Goal: Transaction & Acquisition: Purchase product/service

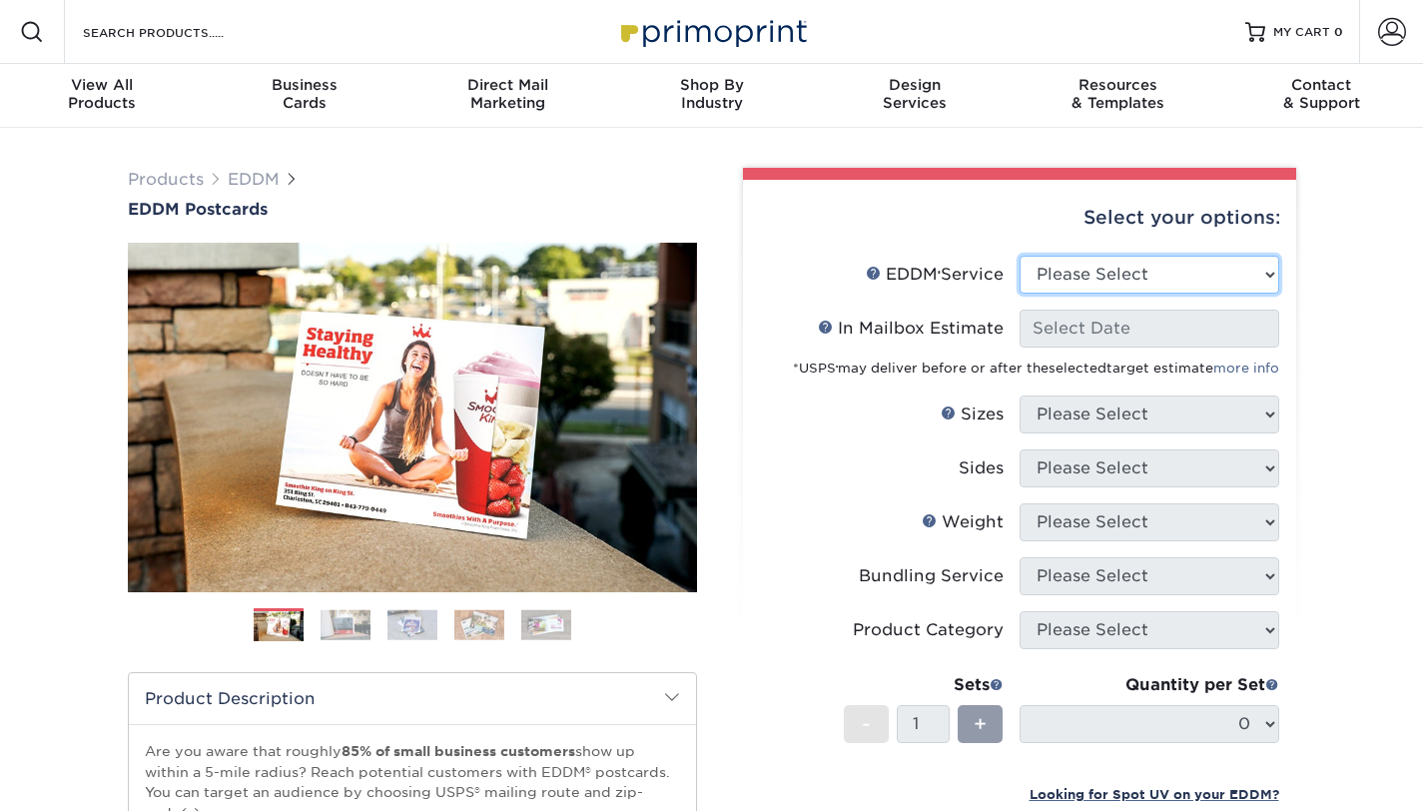
click at [1270, 274] on select "Please Select Full Service Print Only" at bounding box center [1150, 275] width 260 height 38
select select "full_service"
click at [1020, 256] on select "Please Select Full Service Print Only" at bounding box center [1150, 275] width 260 height 38
select select "-1"
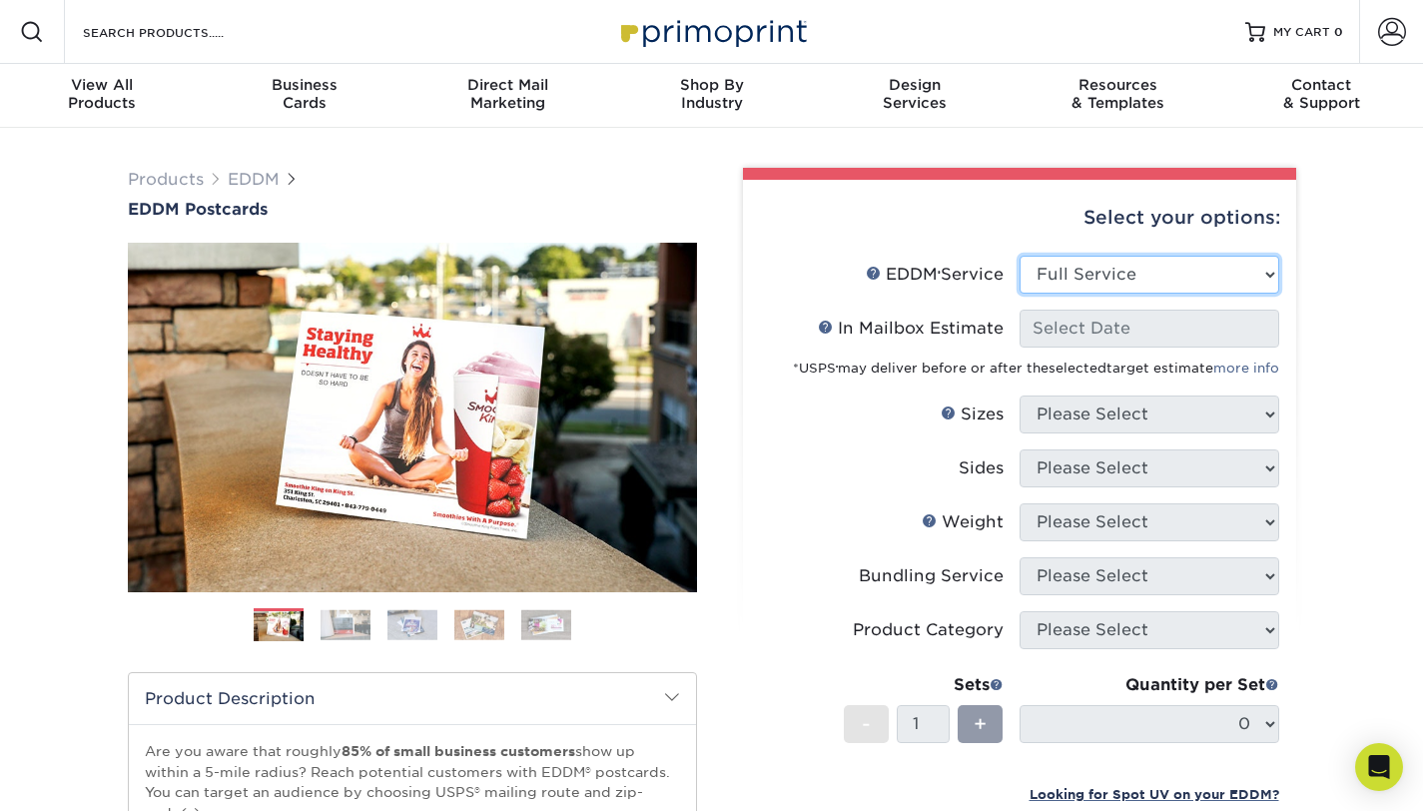
select select "-1"
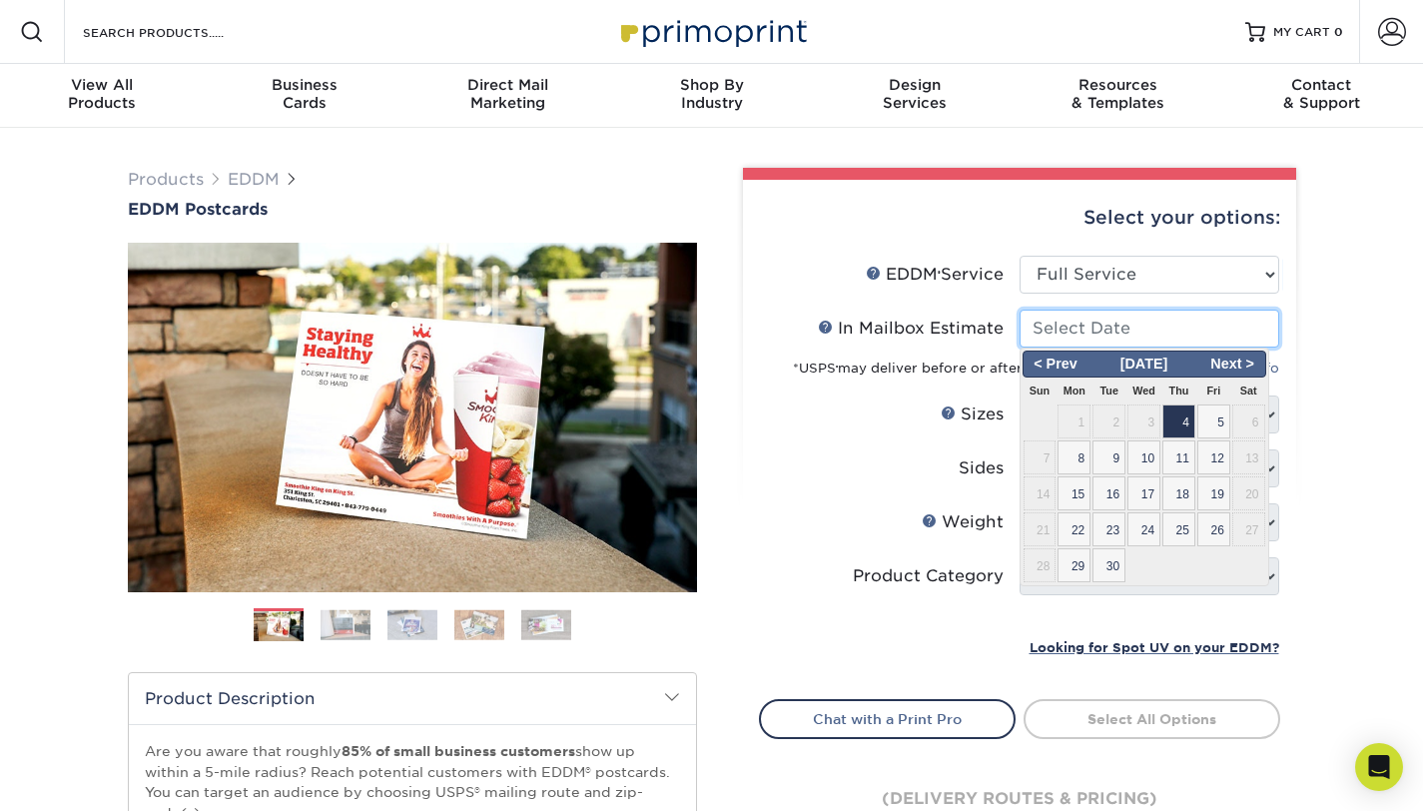
click at [1260, 325] on input "In Mailbox Estimate Help In Mailbox Estimate" at bounding box center [1150, 329] width 260 height 38
click at [1079, 491] on span "15" at bounding box center [1074, 493] width 33 height 34
type input "[DATE]"
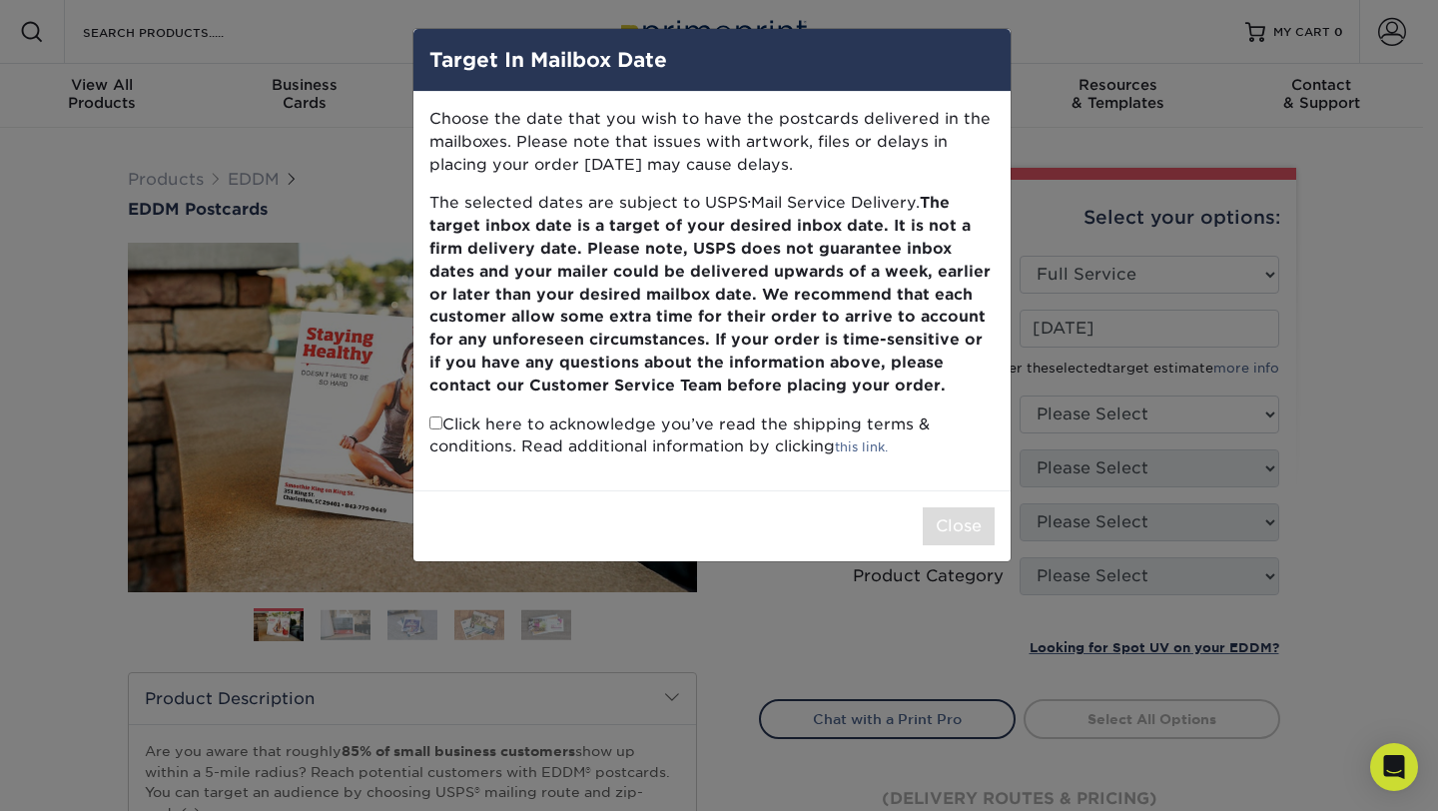
click at [438, 425] on input "checkbox" at bounding box center [436, 423] width 13 height 13
checkbox input "true"
click at [946, 529] on button "Close" at bounding box center [959, 526] width 72 height 38
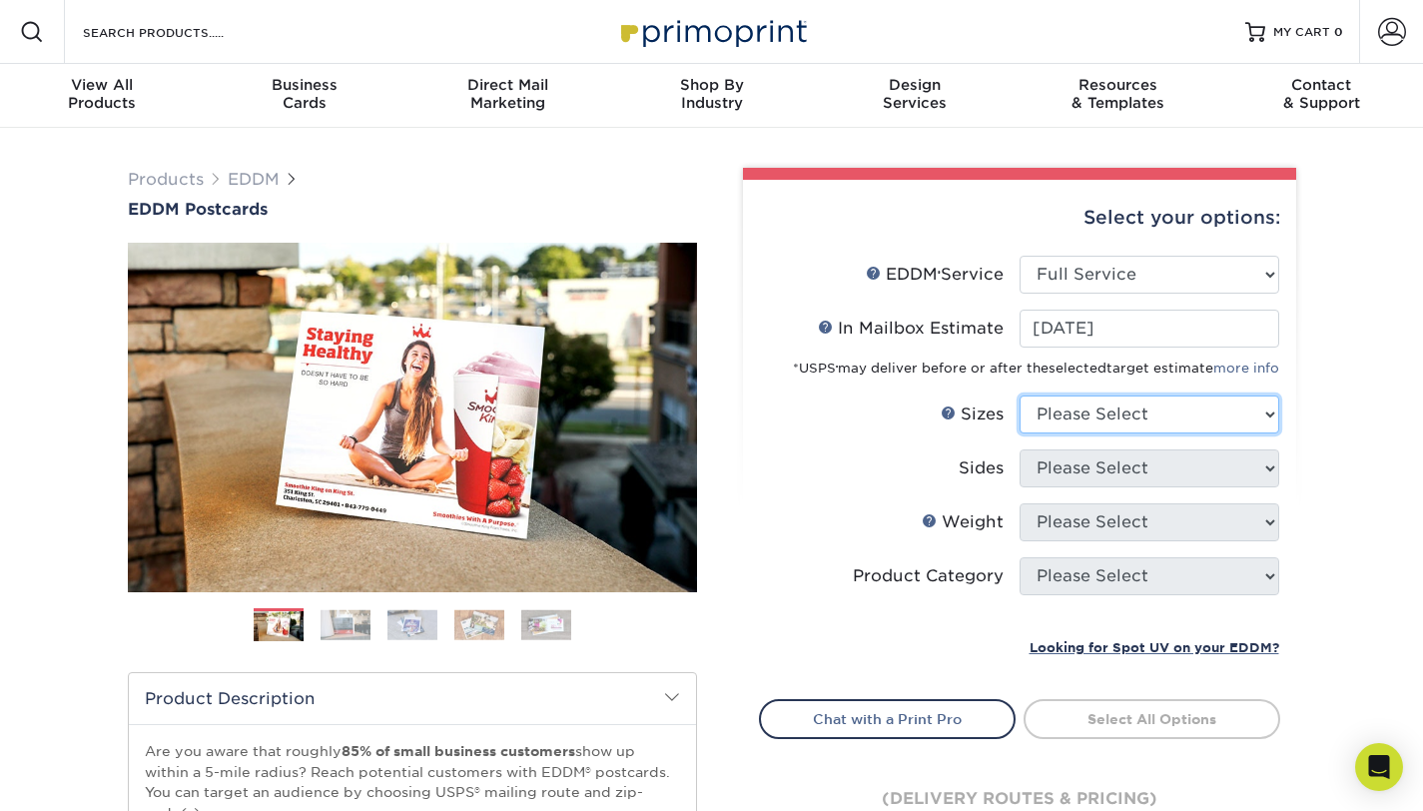
click at [1270, 417] on select "Please Select 4.5" x 12" 6" x 12" 6.5" x 8" 6.5" x 9" 6.5" x 12" 7" x 8.5" 8" x…" at bounding box center [1150, 415] width 260 height 38
select select "6.50x9.00"
click at [1020, 396] on select "Please Select 4.5" x 12" 6" x 12" 6.5" x 8" 6.5" x 9" 6.5" x 12" 7" x 8.5" 8" x…" at bounding box center [1150, 415] width 260 height 38
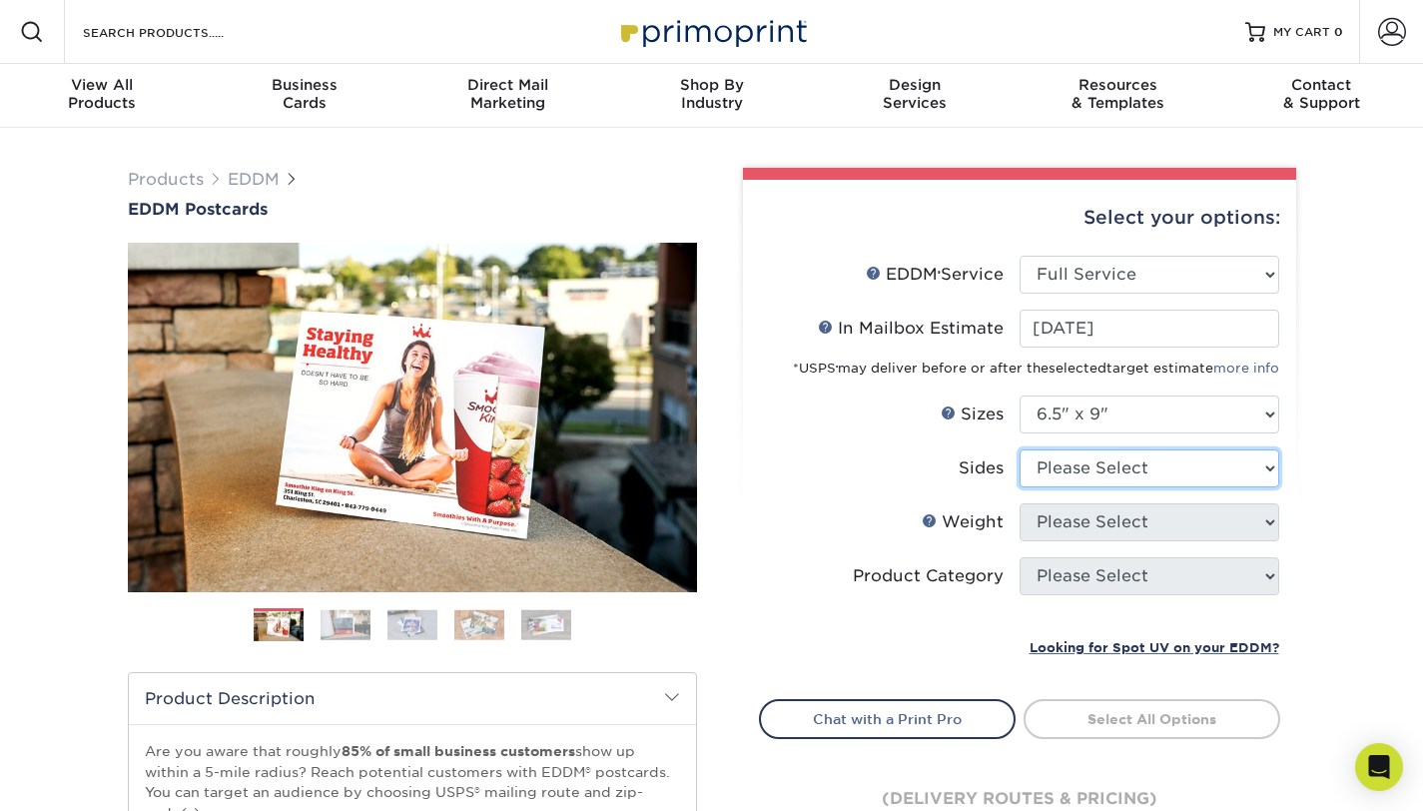
click at [1274, 468] on select "Please Select Print Both Sides Print Front Only" at bounding box center [1150, 468] width 260 height 38
select select "13abbda7-1d64-4f25-8bb2-c179b224825d"
click at [1020, 449] on select "Please Select Print Both Sides Print Front Only" at bounding box center [1150, 468] width 260 height 38
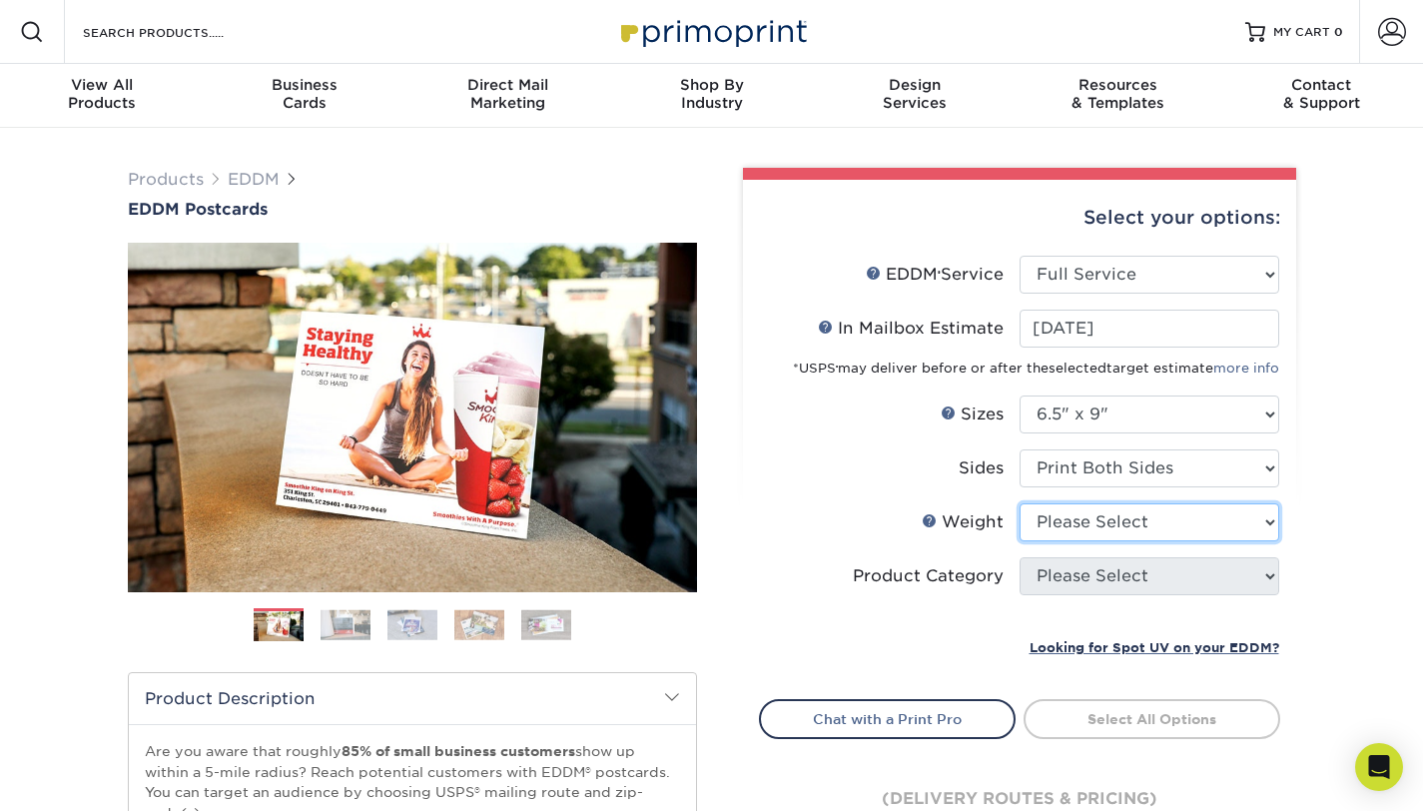
click at [1276, 531] on select "Please Select 16PT 14PT" at bounding box center [1150, 522] width 260 height 38
select select "16PT"
click at [1020, 503] on select "Please Select 16PT 14PT" at bounding box center [1150, 522] width 260 height 38
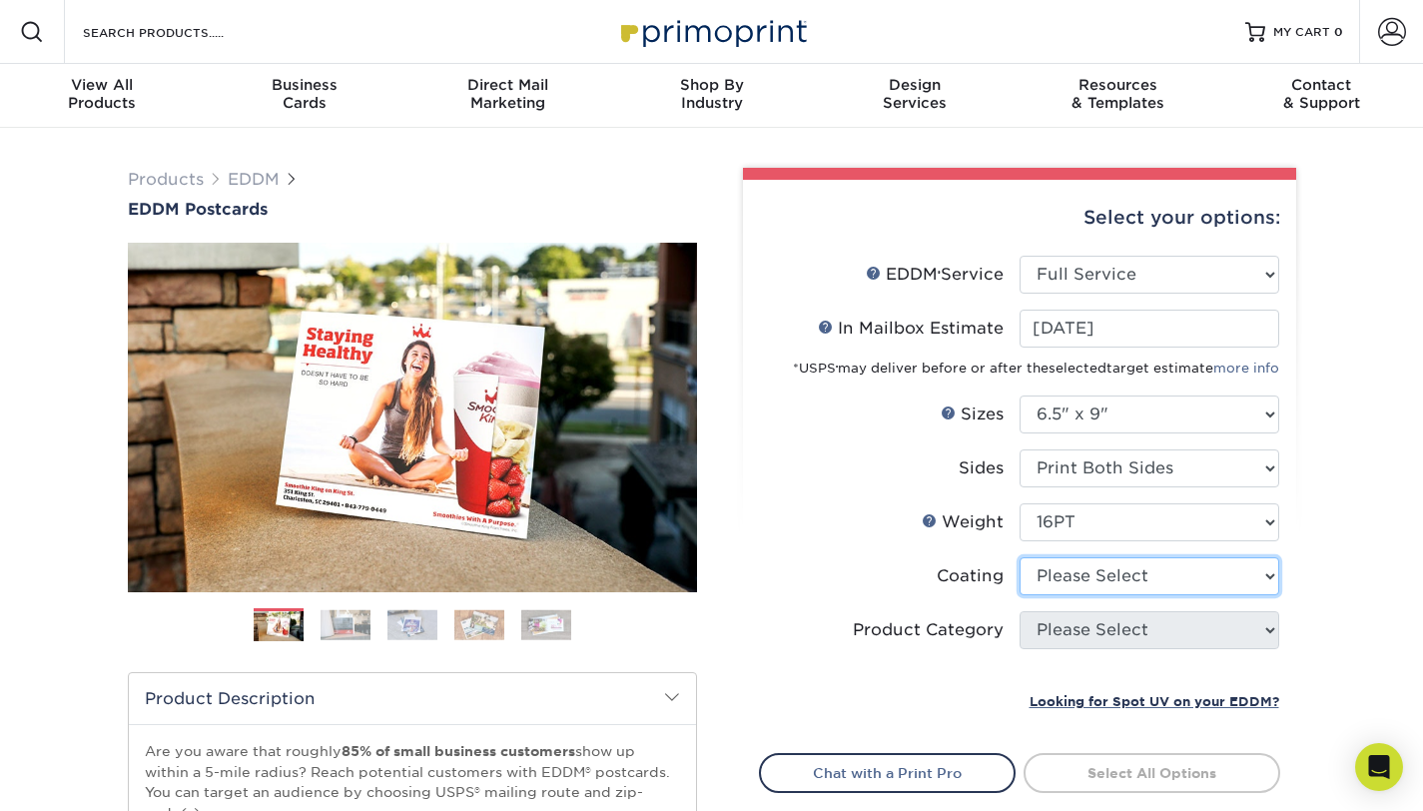
click at [1271, 580] on select at bounding box center [1150, 576] width 260 height 38
select select "121bb7b5-3b4d-429f-bd8d-bbf80e953313"
click at [1020, 557] on select at bounding box center [1150, 576] width 260 height 38
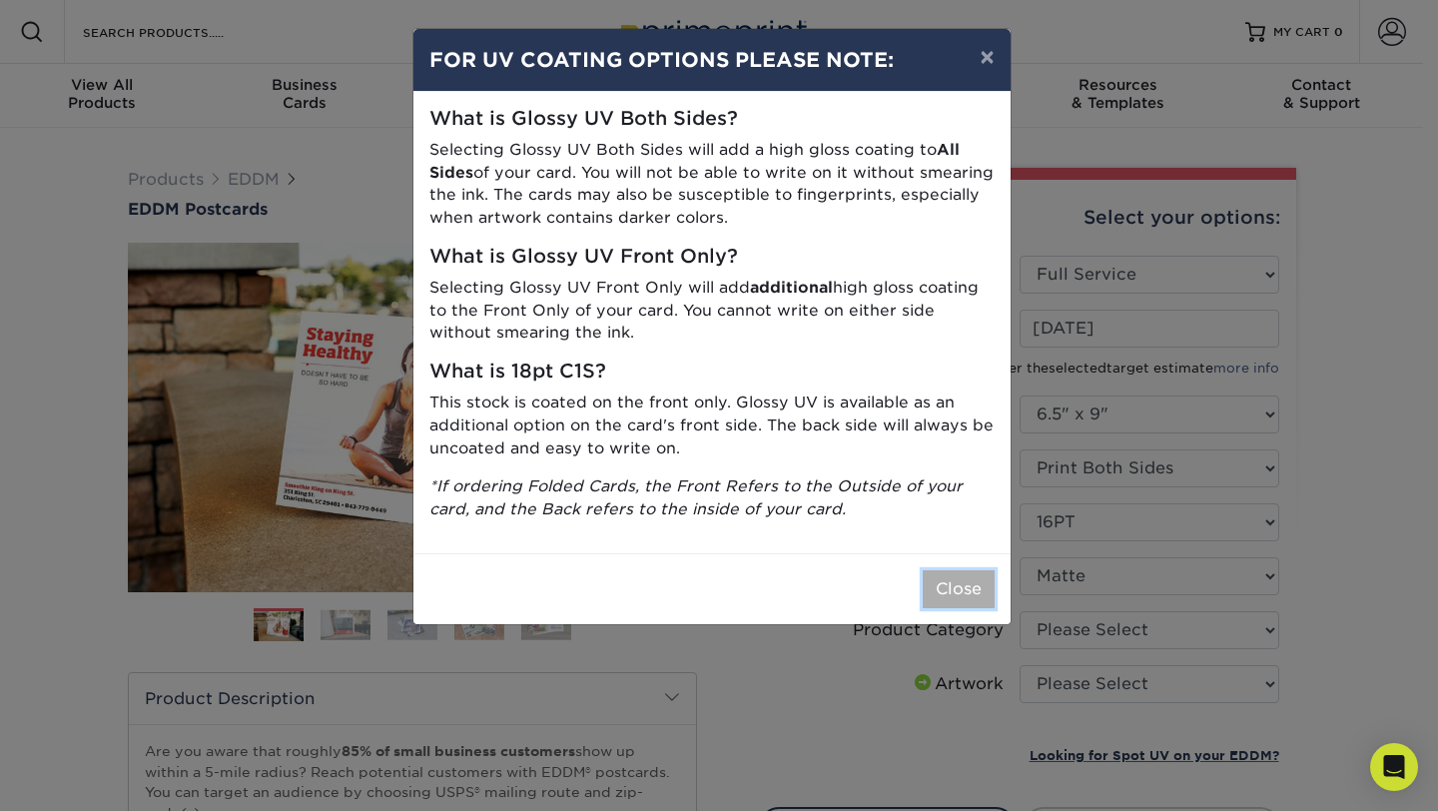
click at [964, 595] on button "Close" at bounding box center [959, 589] width 72 height 38
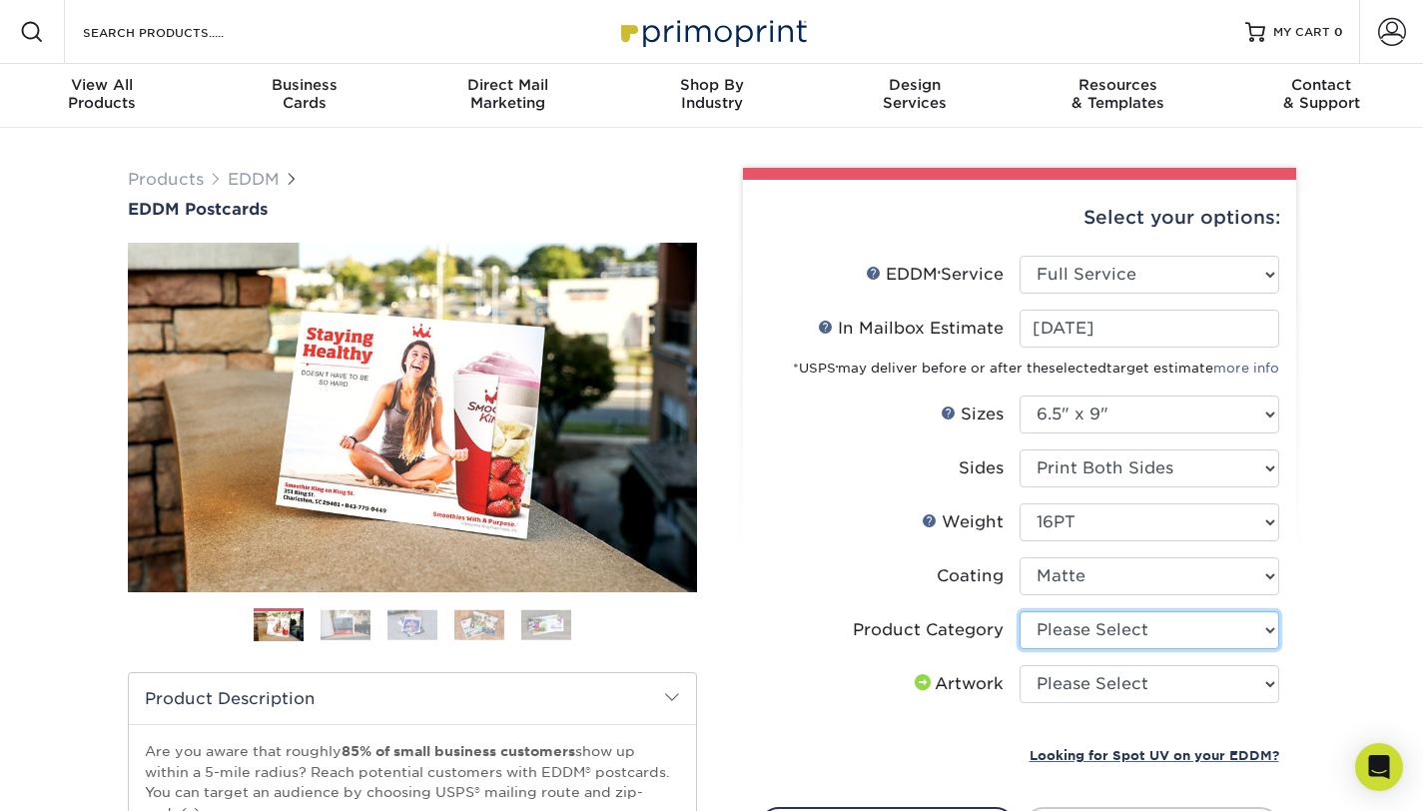
click at [1270, 635] on select "Please Select Postcards" at bounding box center [1150, 630] width 260 height 38
select select "9b7272e0-d6c8-4c3c-8e97-d3a1bcdab858"
click at [1020, 611] on select "Please Select Postcards" at bounding box center [1150, 630] width 260 height 38
click at [1273, 688] on select "Please Select I will upload files I need a design - $150" at bounding box center [1150, 684] width 260 height 38
select select "upload"
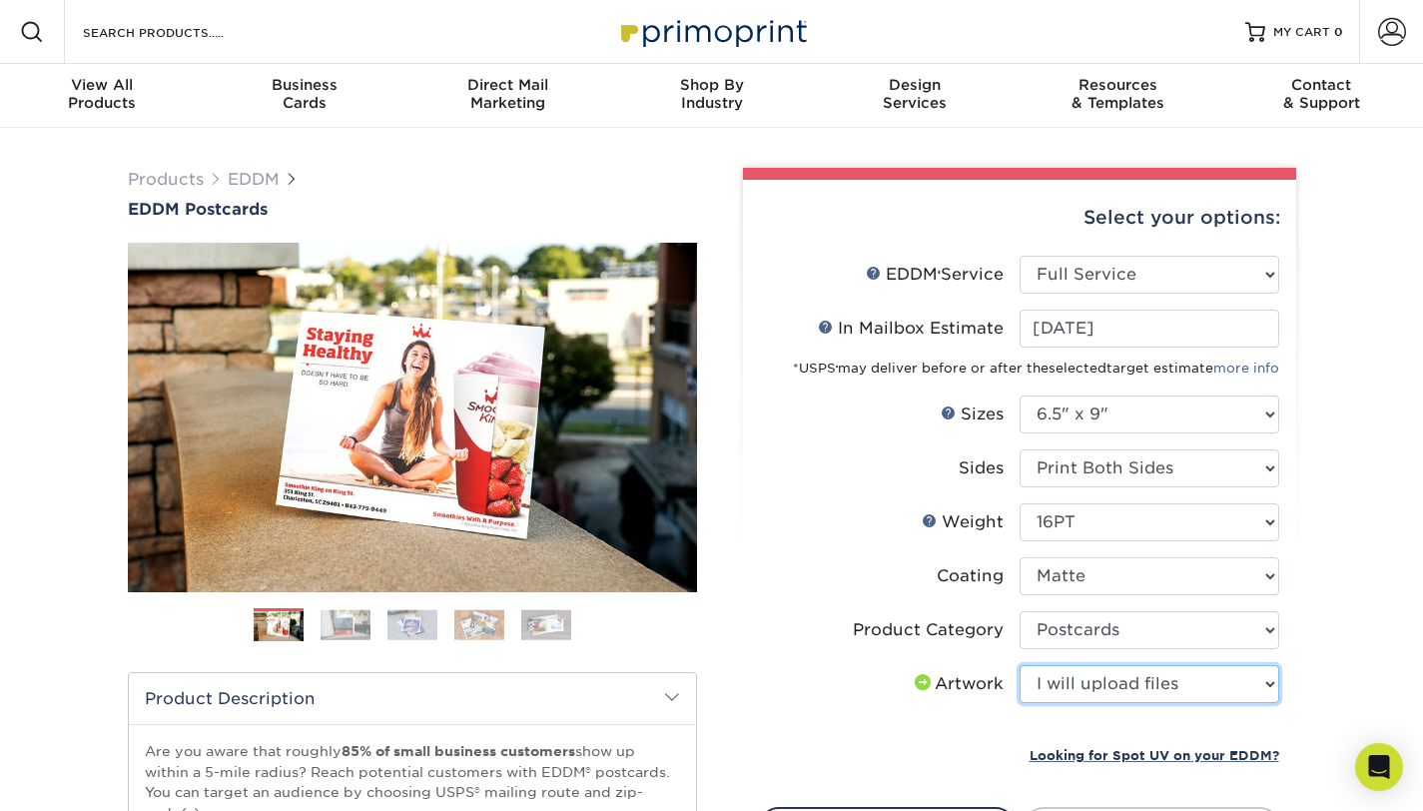
click at [1020, 665] on select "Please Select I will upload files I need a design - $150" at bounding box center [1150, 684] width 260 height 38
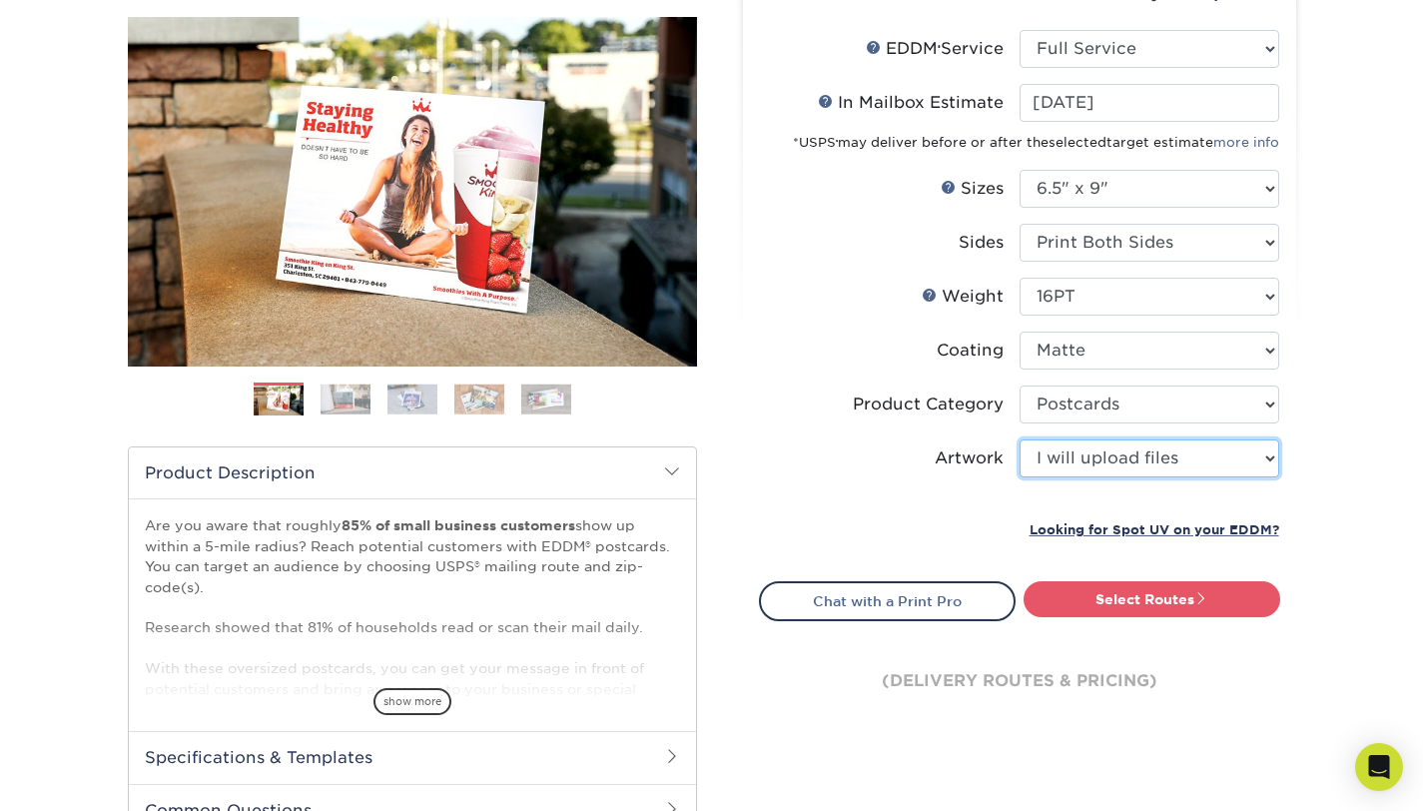
scroll to position [224, 0]
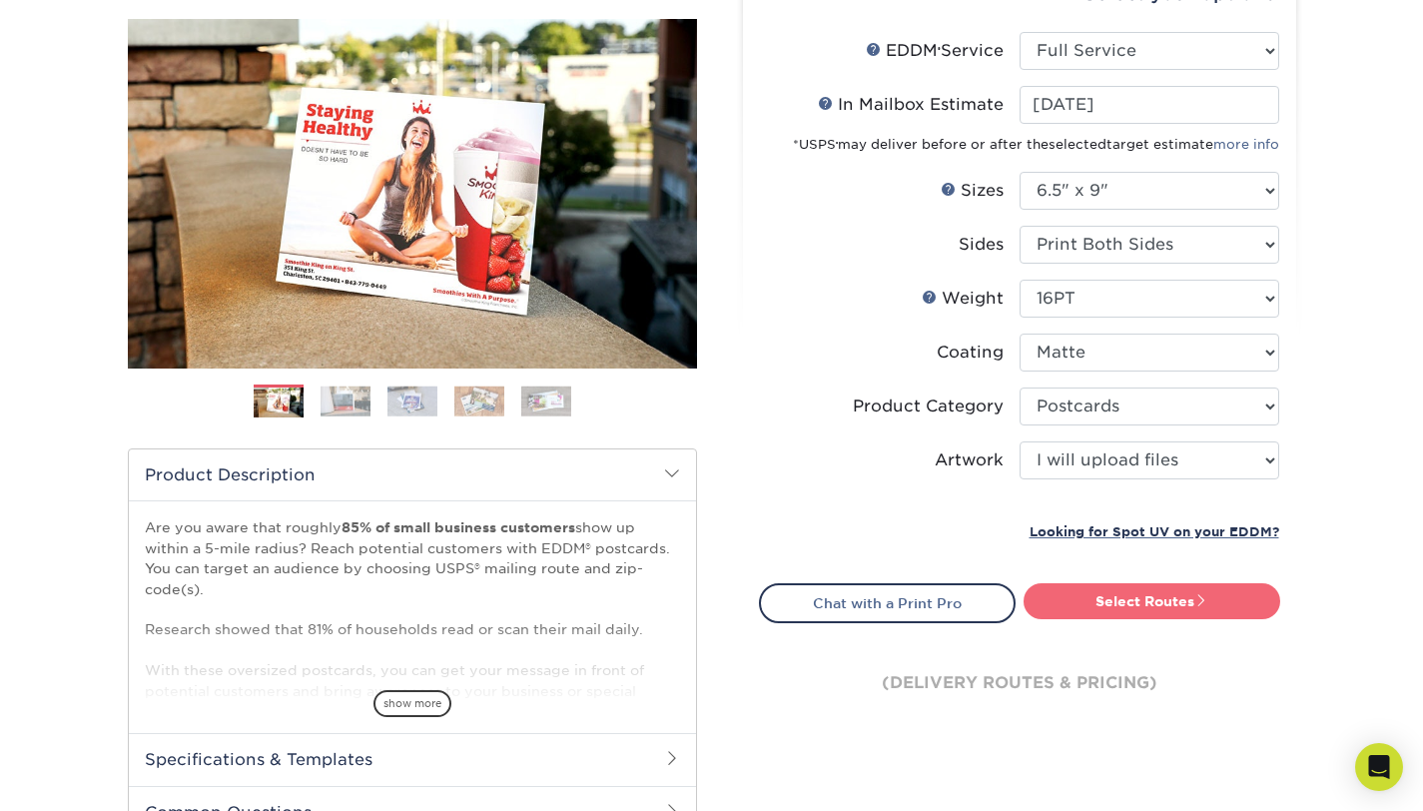
click at [1197, 597] on span at bounding box center [1202, 600] width 14 height 14
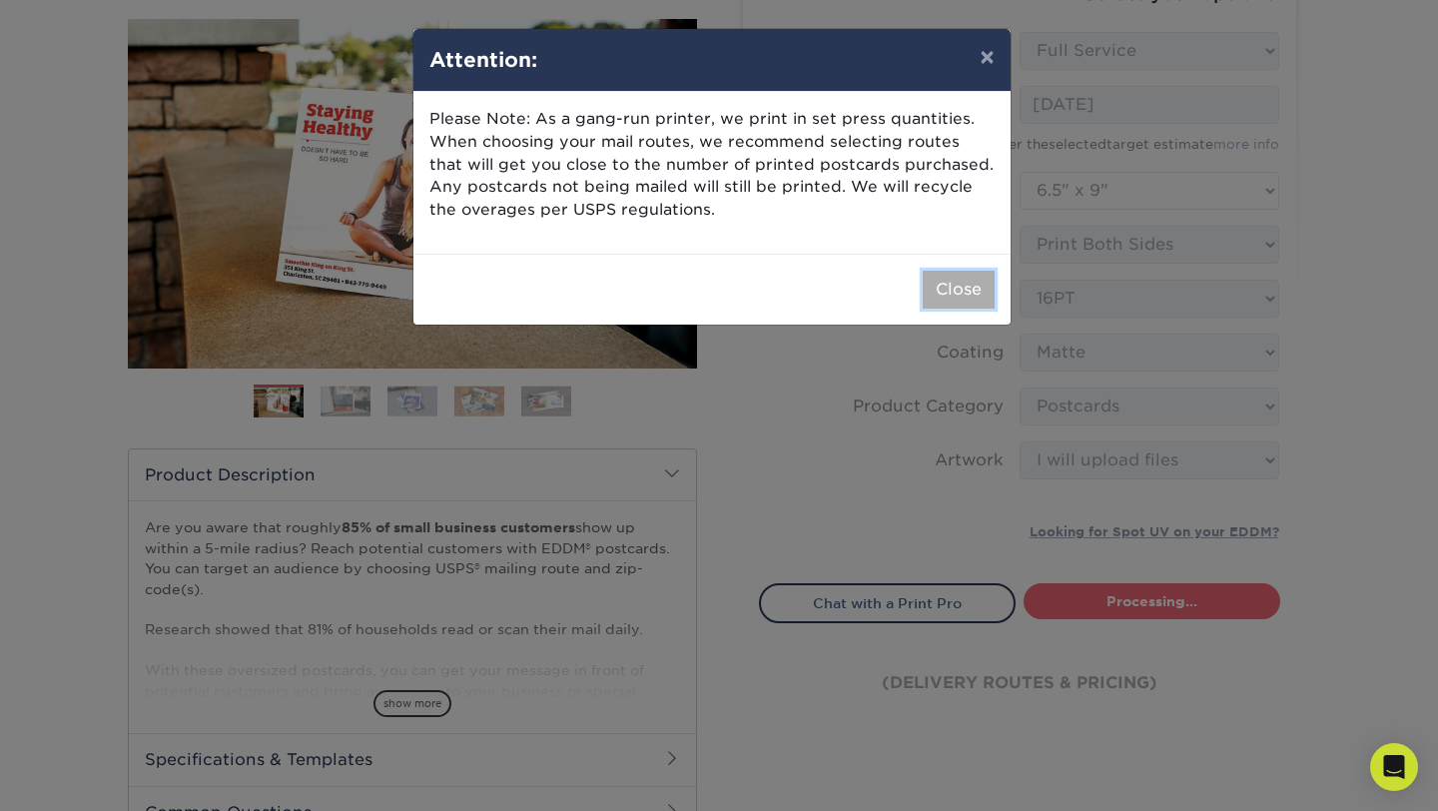
click at [945, 295] on button "Close" at bounding box center [959, 290] width 72 height 38
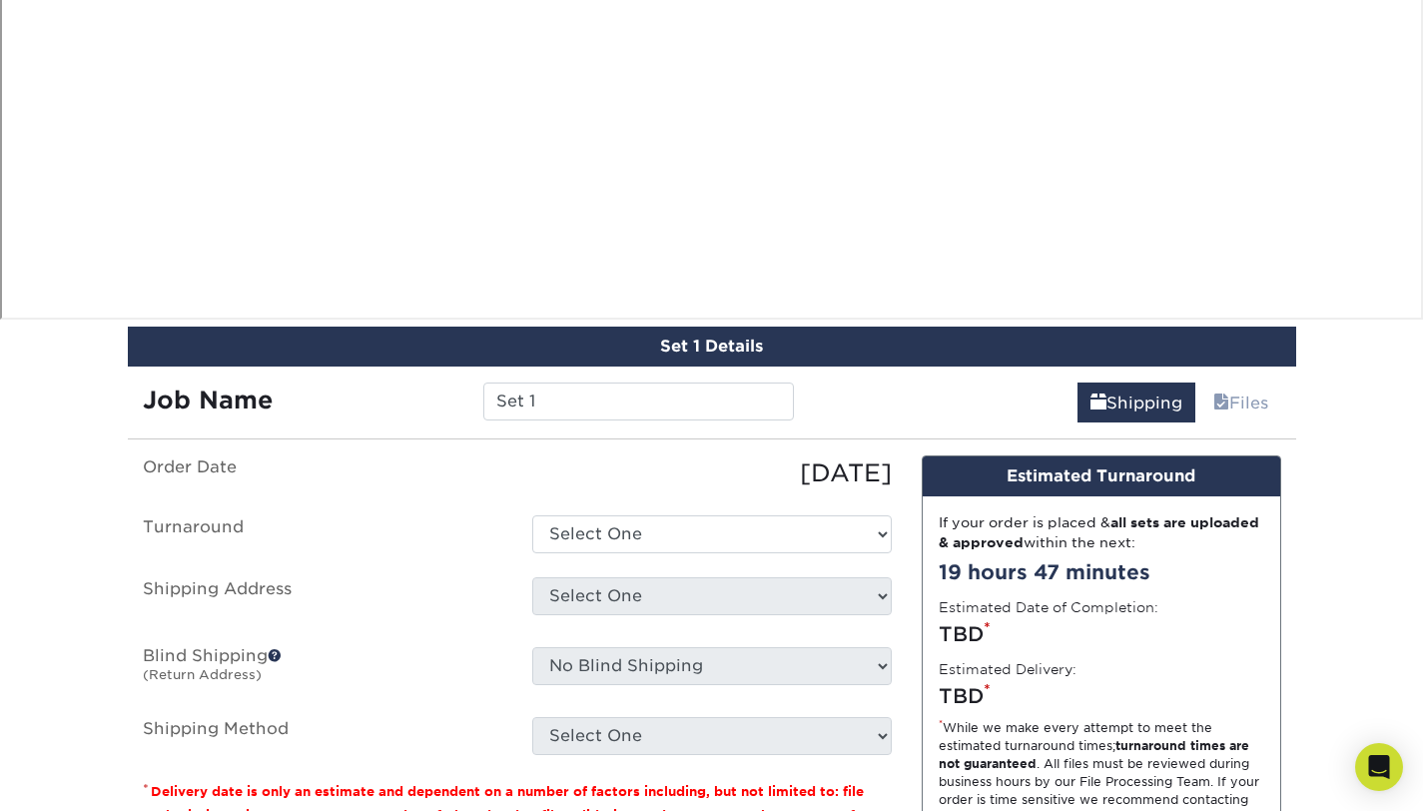
scroll to position [1793, 0]
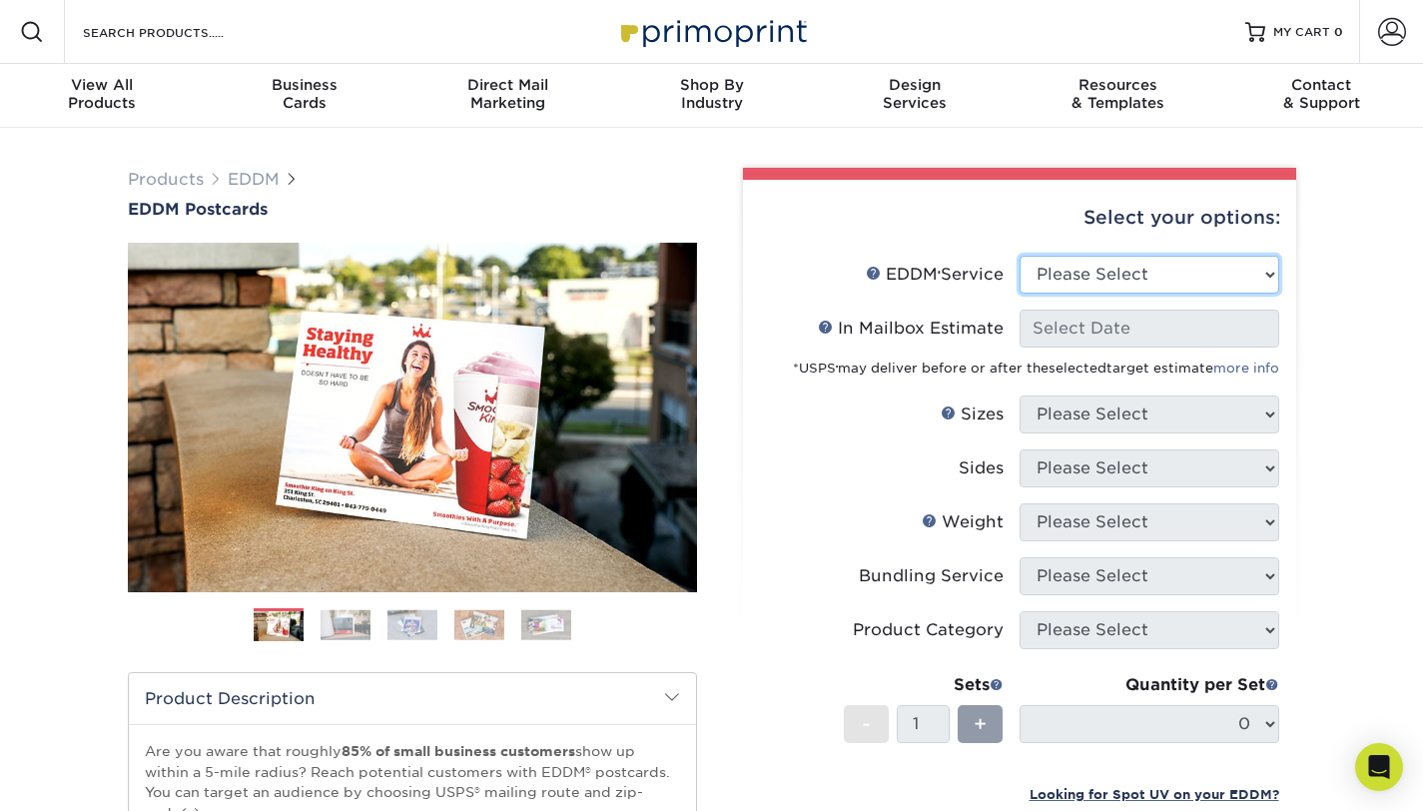
click at [1273, 274] on select "Please Select Full Service Print Only" at bounding box center [1150, 275] width 260 height 38
select select "full_service"
click at [1020, 256] on select "Please Select Full Service Print Only" at bounding box center [1150, 275] width 260 height 38
select select "-1"
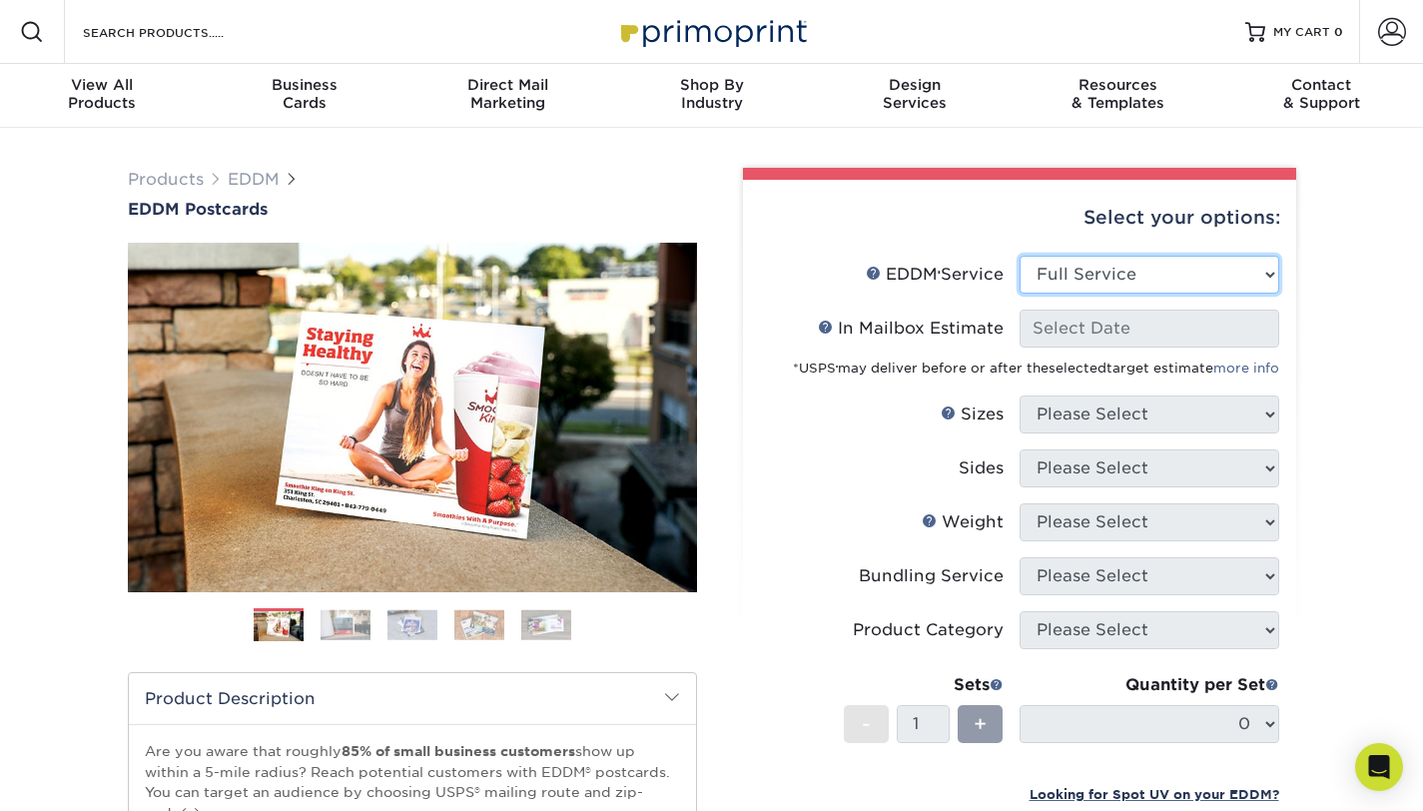
select select "-1"
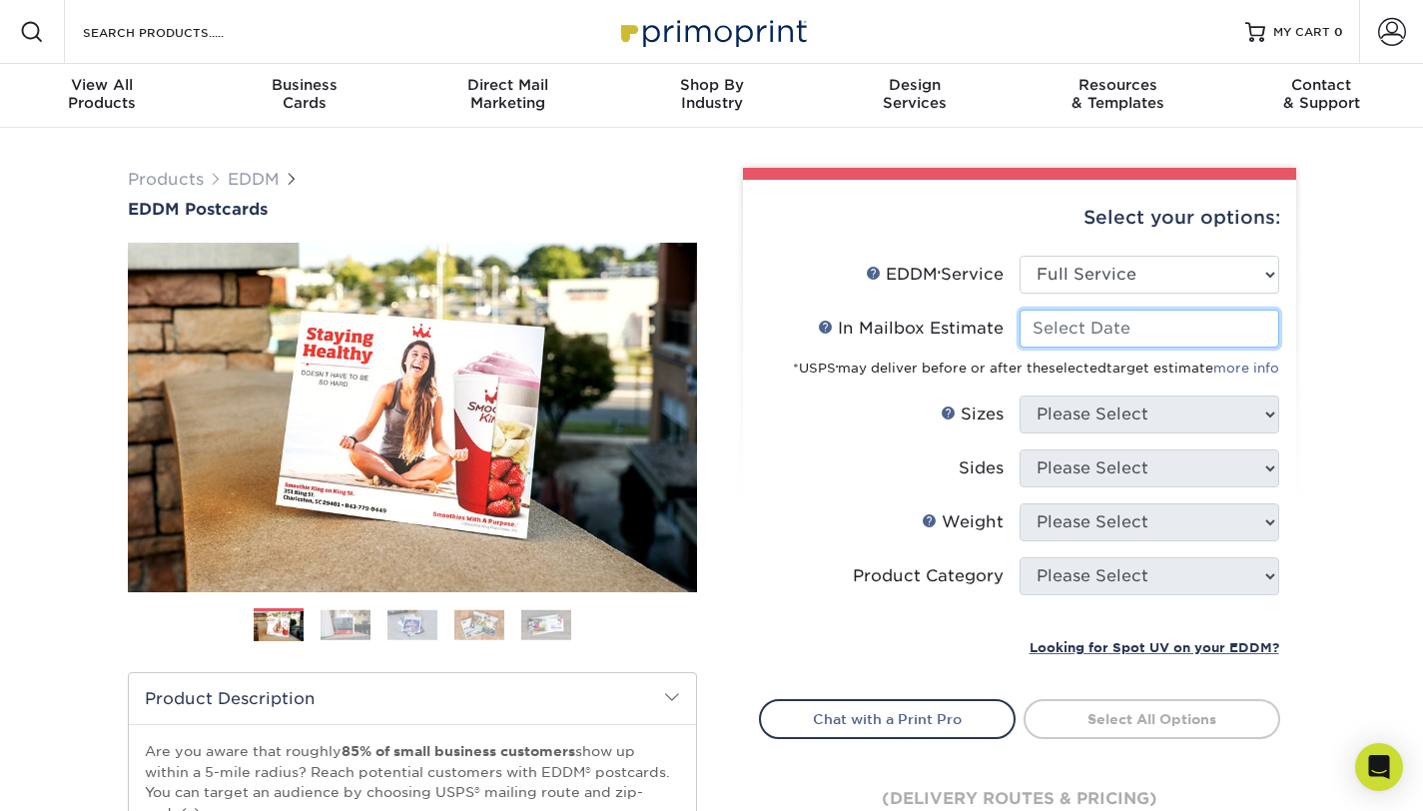
click at [1220, 317] on input "In Mailbox Estimate Help In Mailbox Estimate" at bounding box center [1150, 329] width 260 height 38
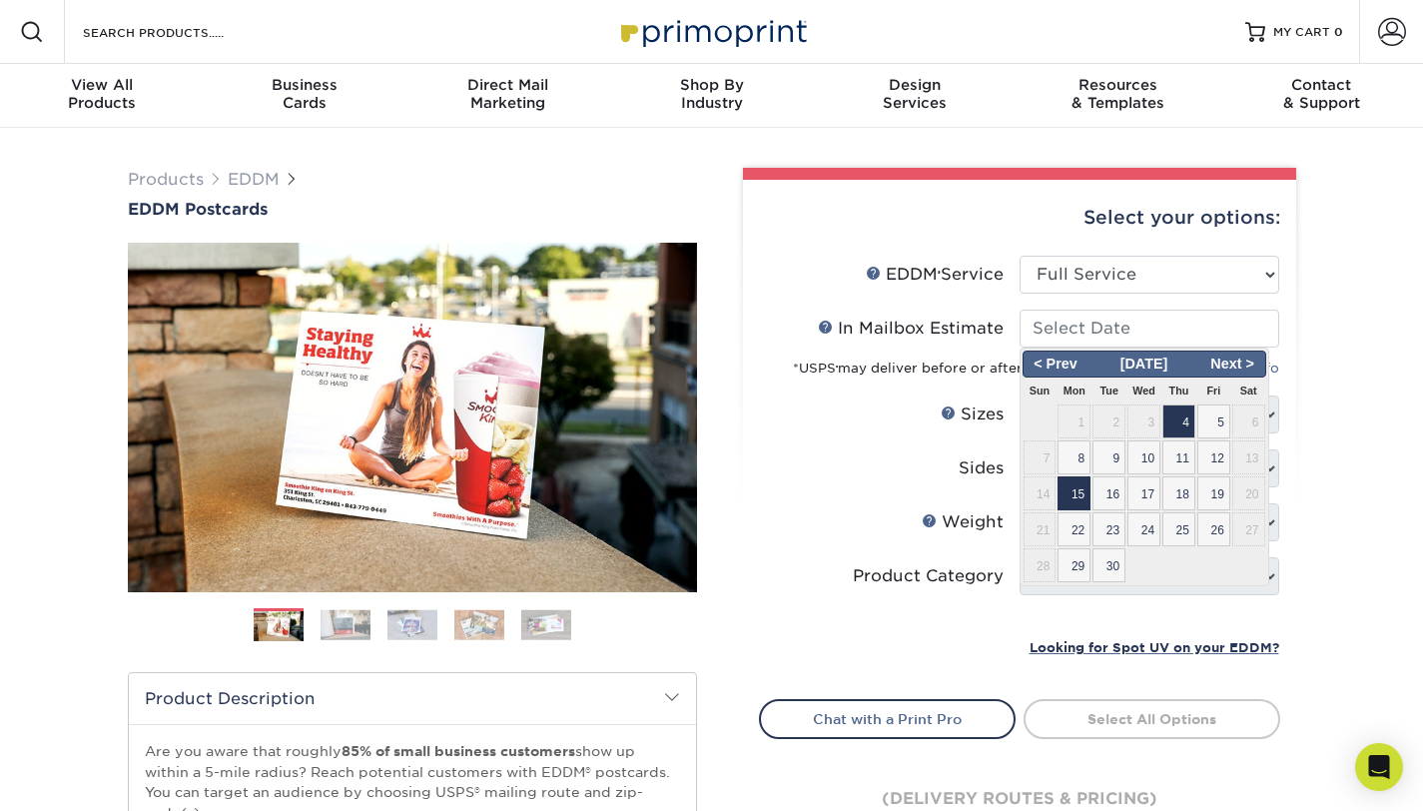
click at [1087, 495] on span "15" at bounding box center [1074, 493] width 33 height 34
type input "[DATE]"
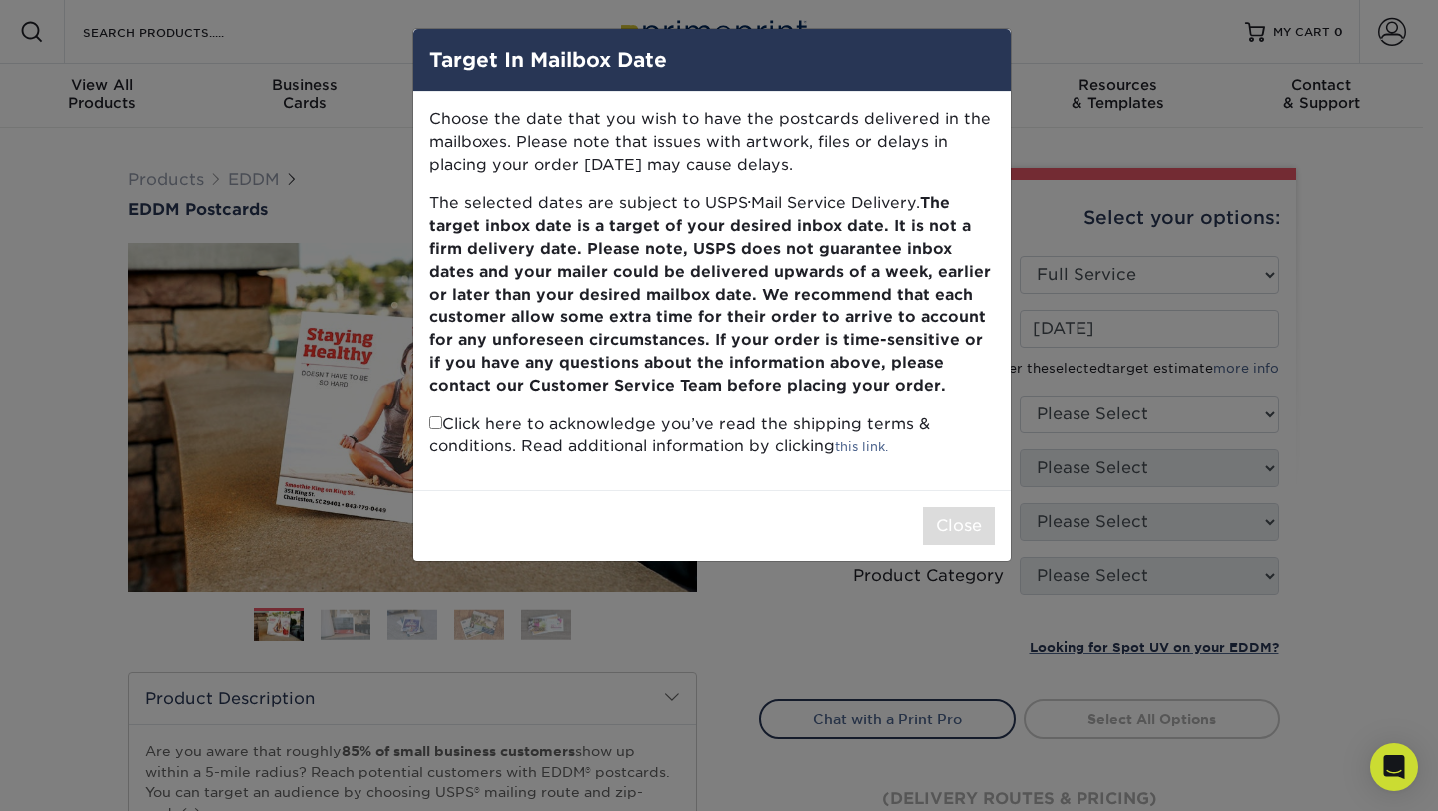
click at [1384, 269] on div "Target In Mailbox Date Choose the date that you wish to have the postcards deli…" at bounding box center [719, 405] width 1438 height 811
click at [433, 427] on input "checkbox" at bounding box center [436, 423] width 13 height 13
checkbox input "true"
click at [948, 529] on button "Close" at bounding box center [959, 526] width 72 height 38
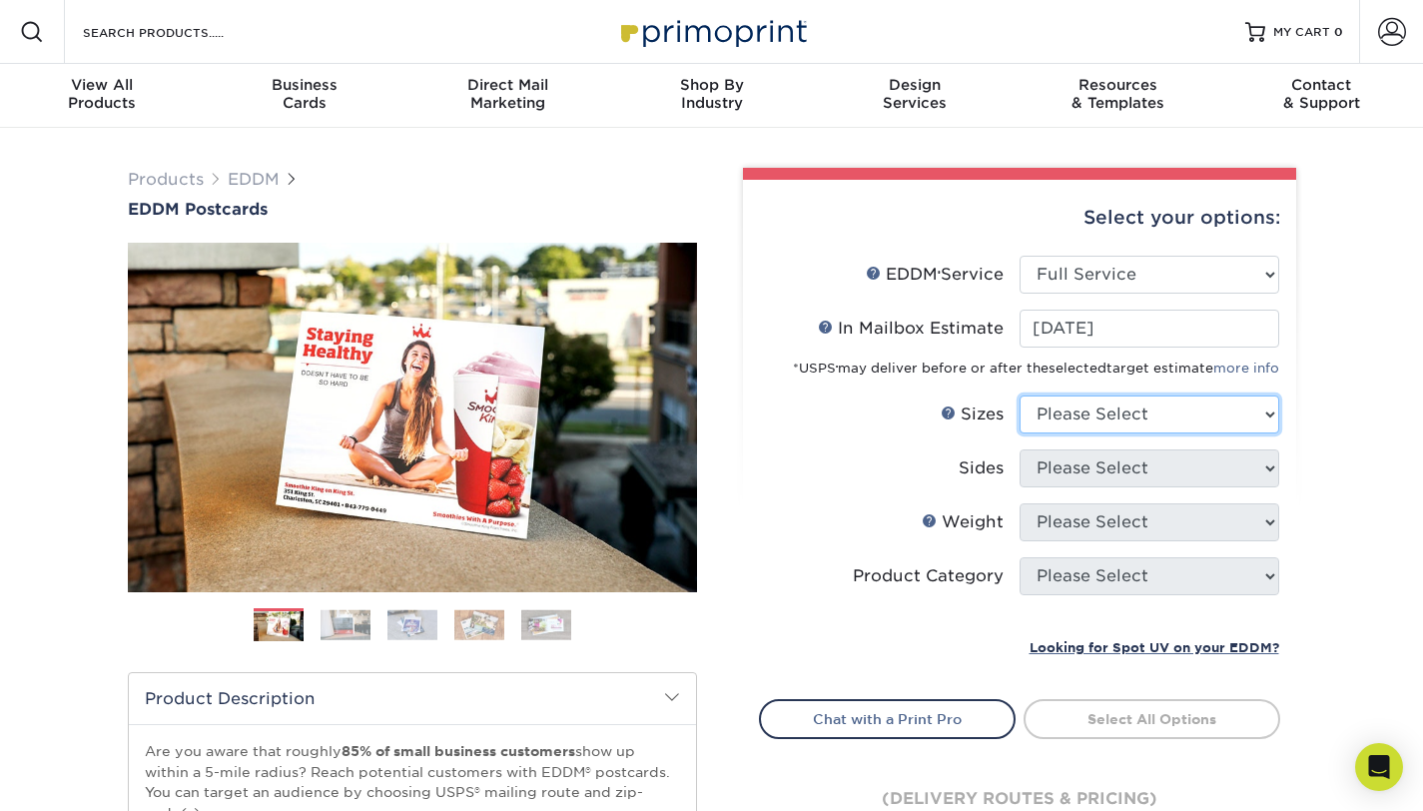
click at [1268, 413] on select "Please Select 4.5" x 12" 6" x 12" 6.5" x 8" 6.5" x 9" 6.5" x 12" 7" x 8.5" 8" x…" at bounding box center [1150, 415] width 260 height 38
select select "6.50x9.00"
click at [1020, 396] on select "Please Select 4.5" x 12" 6" x 12" 6.5" x 8" 6.5" x 9" 6.5" x 12" 7" x 8.5" 8" x…" at bounding box center [1150, 415] width 260 height 38
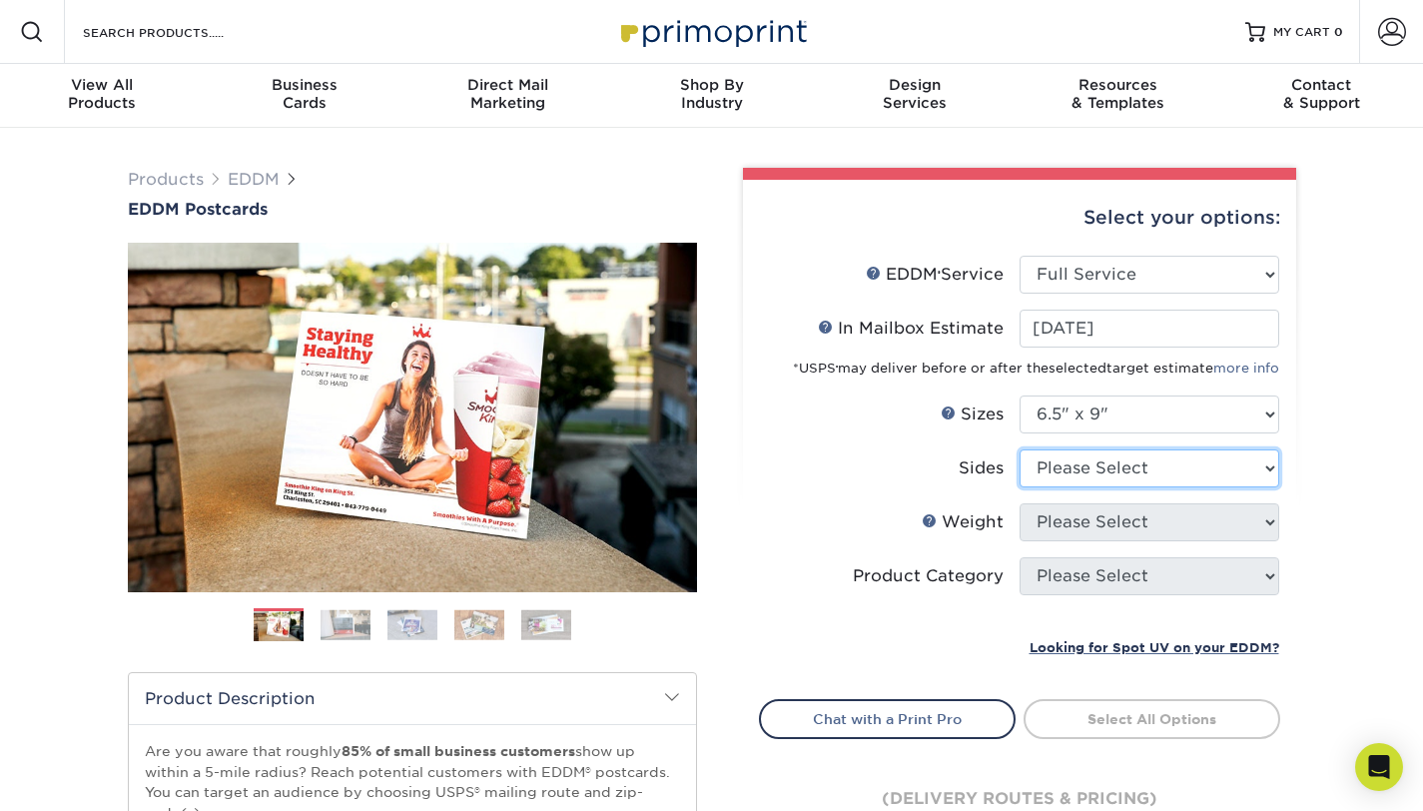
click at [1268, 470] on select "Please Select Print Both Sides Print Front Only" at bounding box center [1150, 468] width 260 height 38
select select "13abbda7-1d64-4f25-8bb2-c179b224825d"
click at [1020, 449] on select "Please Select Print Both Sides Print Front Only" at bounding box center [1150, 468] width 260 height 38
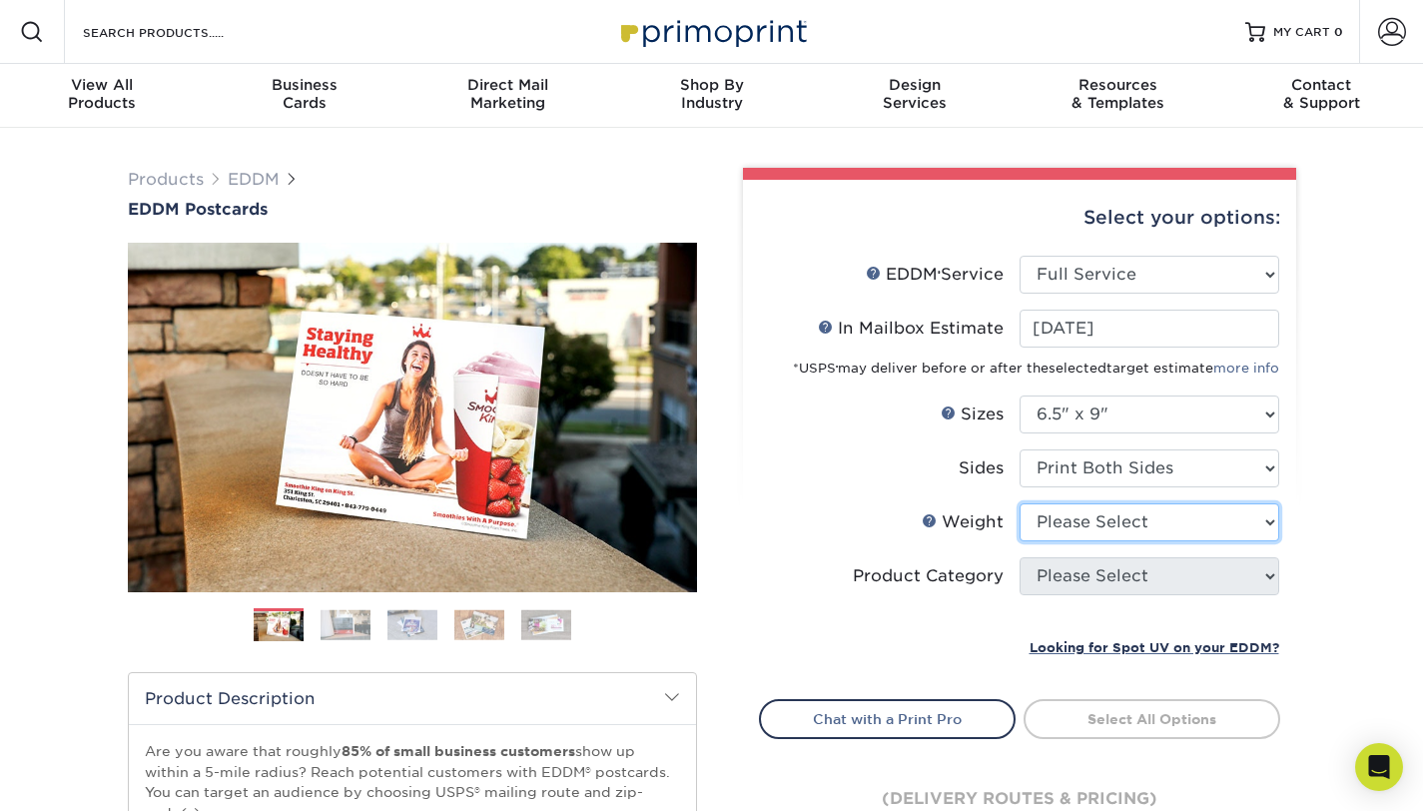
click at [1270, 526] on select "Please Select 16PT 14PT" at bounding box center [1150, 522] width 260 height 38
select select "16PT"
click at [1020, 503] on select "Please Select 16PT 14PT" at bounding box center [1150, 522] width 260 height 38
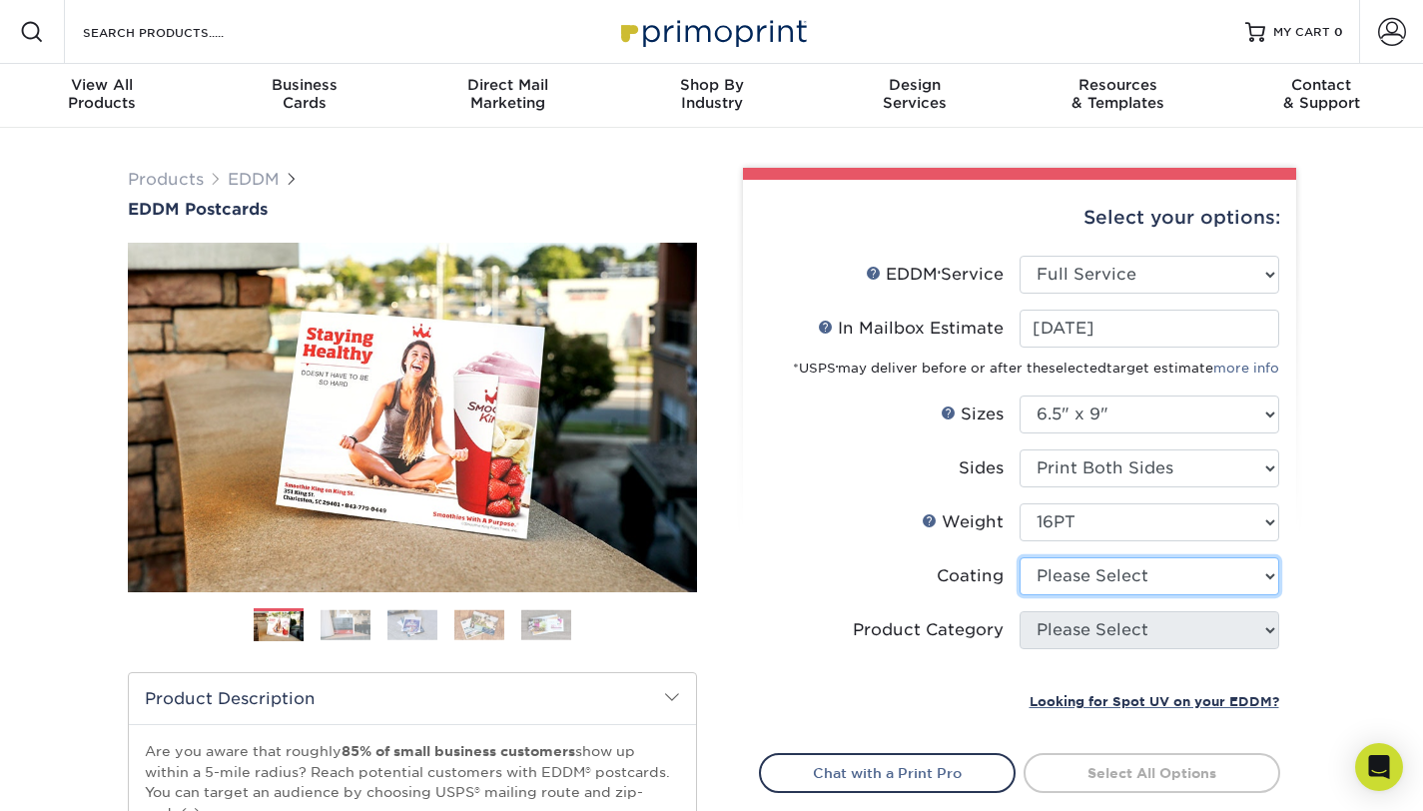
click at [1276, 576] on select at bounding box center [1150, 576] width 260 height 38
select select "121bb7b5-3b4d-429f-bd8d-bbf80e953313"
click at [1020, 557] on select at bounding box center [1150, 576] width 260 height 38
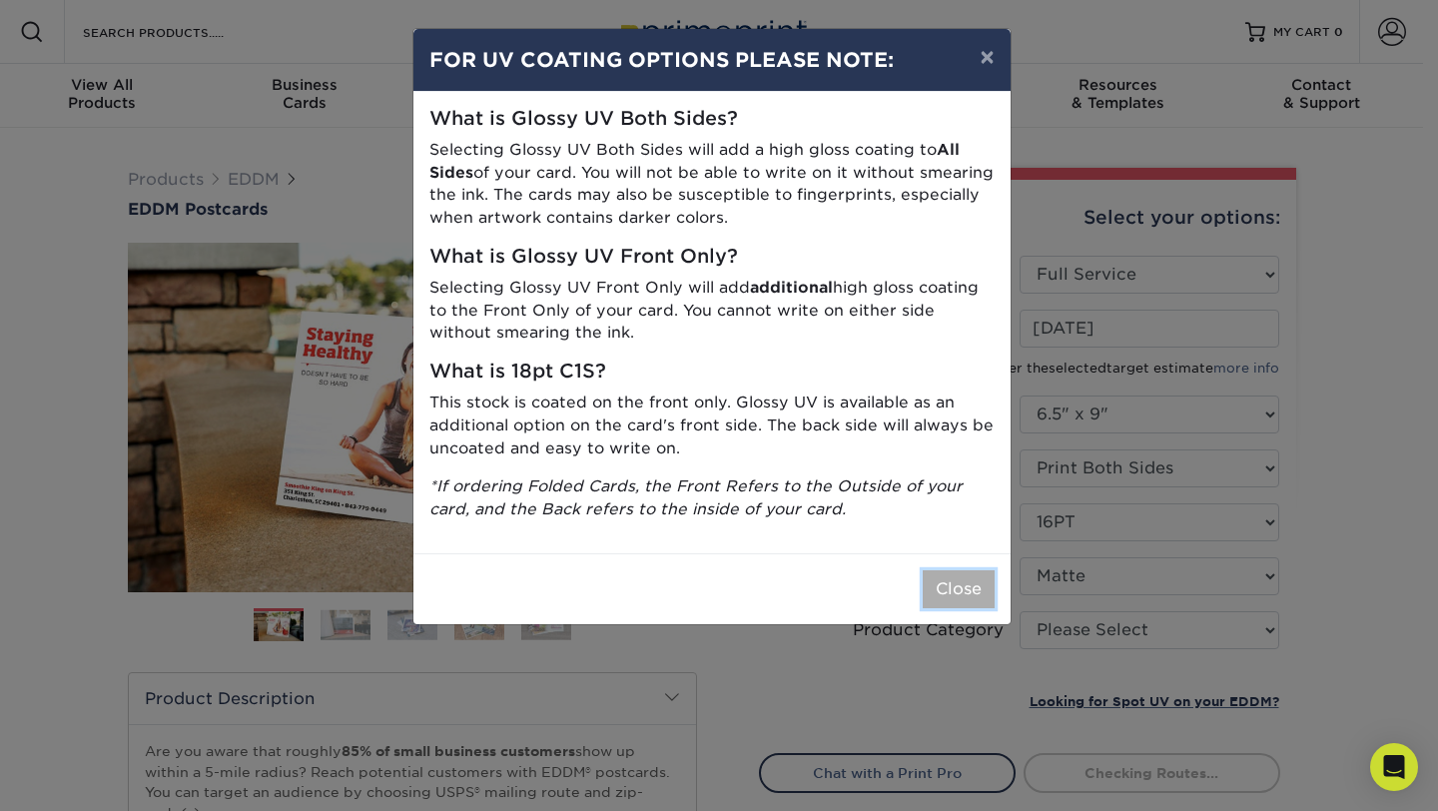
click at [951, 585] on button "Close" at bounding box center [959, 589] width 72 height 38
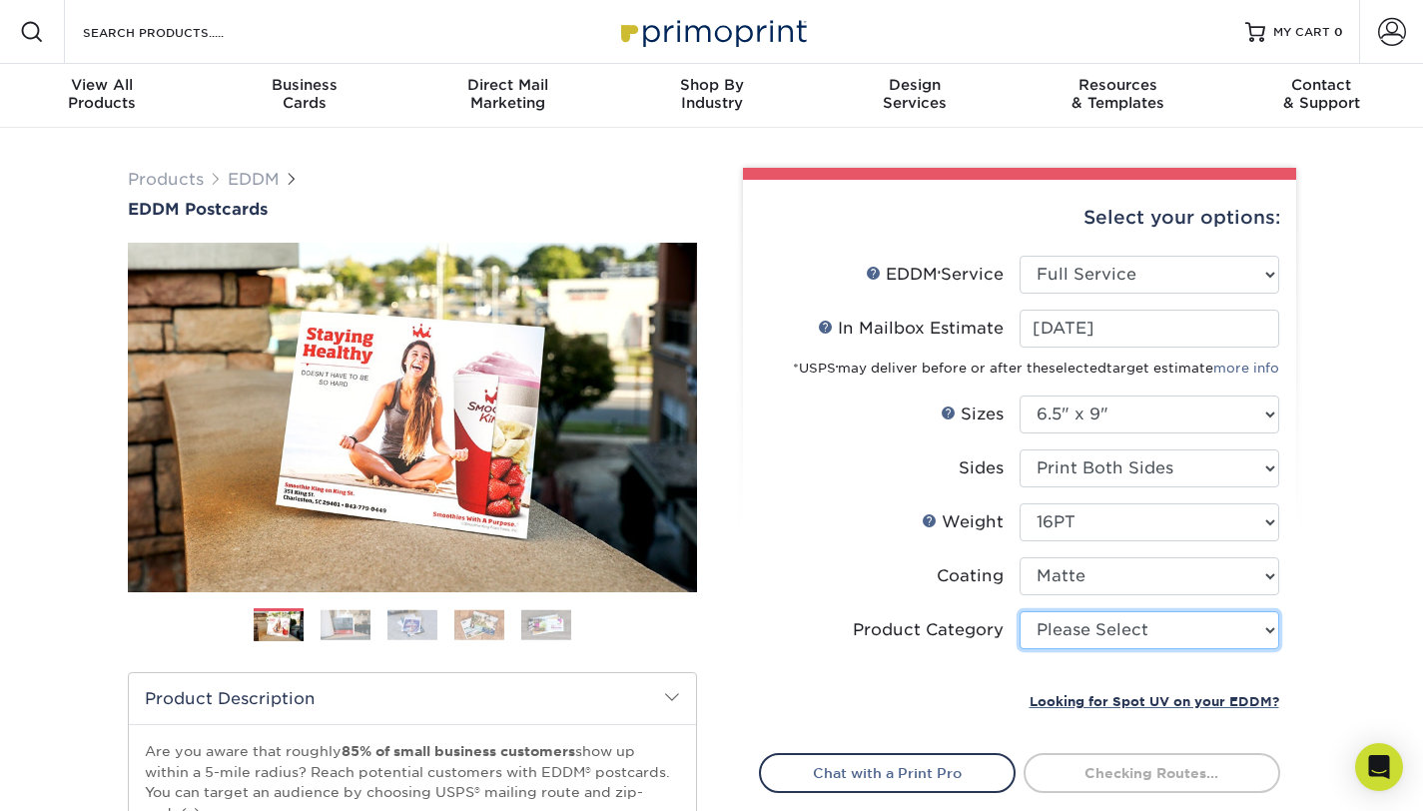
click at [1270, 627] on select "Please Select Postcards" at bounding box center [1150, 630] width 260 height 38
select select "9b7272e0-d6c8-4c3c-8e97-d3a1bcdab858"
click at [1020, 611] on select "Please Select Postcards" at bounding box center [1150, 630] width 260 height 38
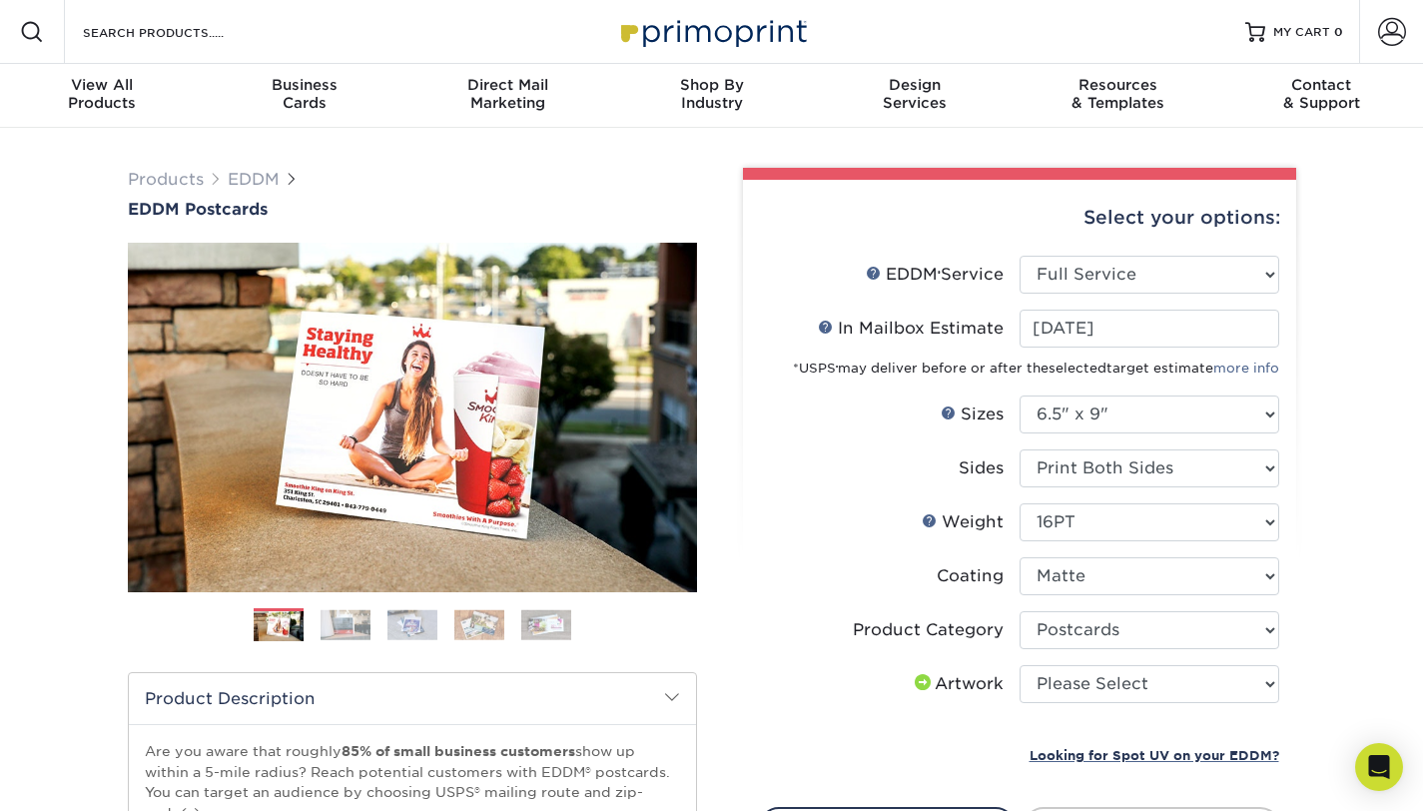
click at [1185, 774] on form "EDDM Service Help EDDM ® Service Please Select Full Service Print Only < Prev" at bounding box center [1019, 519] width 521 height 527
click at [1281, 681] on div "Select your options: EDDM Service Help EDDM ® Service Please Select Full Servic…" at bounding box center [1019, 581] width 553 height 803
click at [1266, 693] on select "Please Select I will upload files I need a design - $150" at bounding box center [1150, 684] width 260 height 38
select select "upload"
click at [1020, 665] on select "Please Select I will upload files I need a design - $150" at bounding box center [1150, 684] width 260 height 38
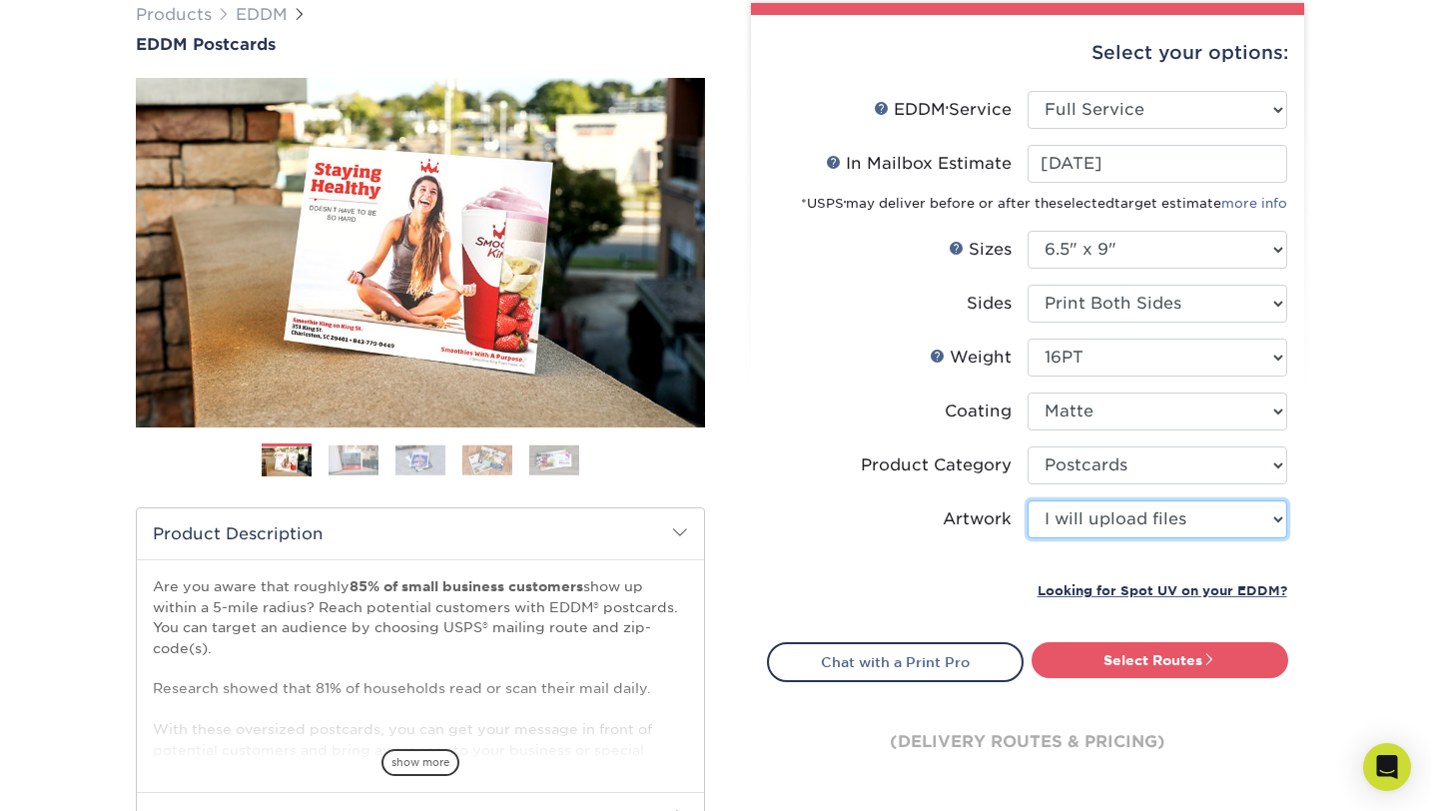
scroll to position [243, 0]
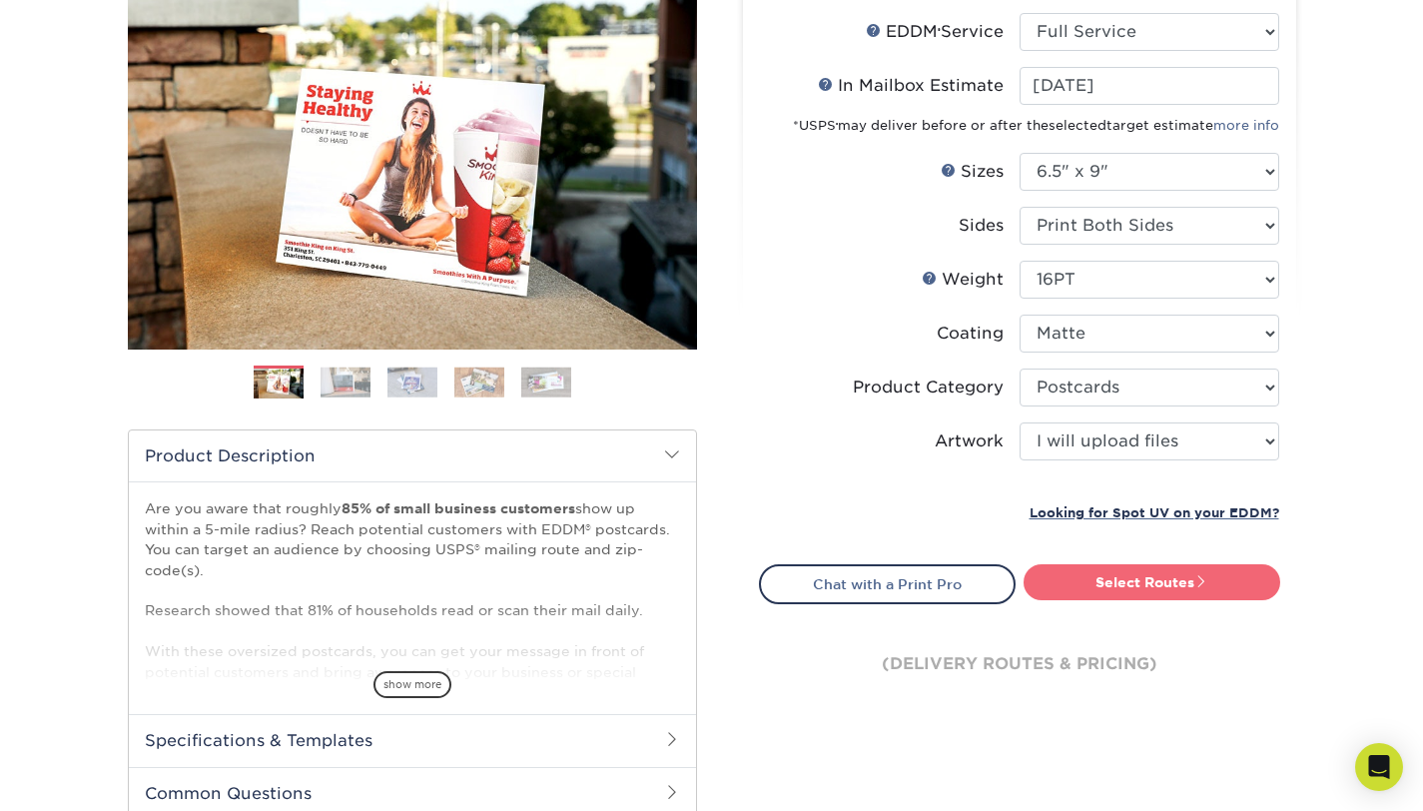
click at [1144, 589] on link "Select Routes" at bounding box center [1152, 582] width 257 height 36
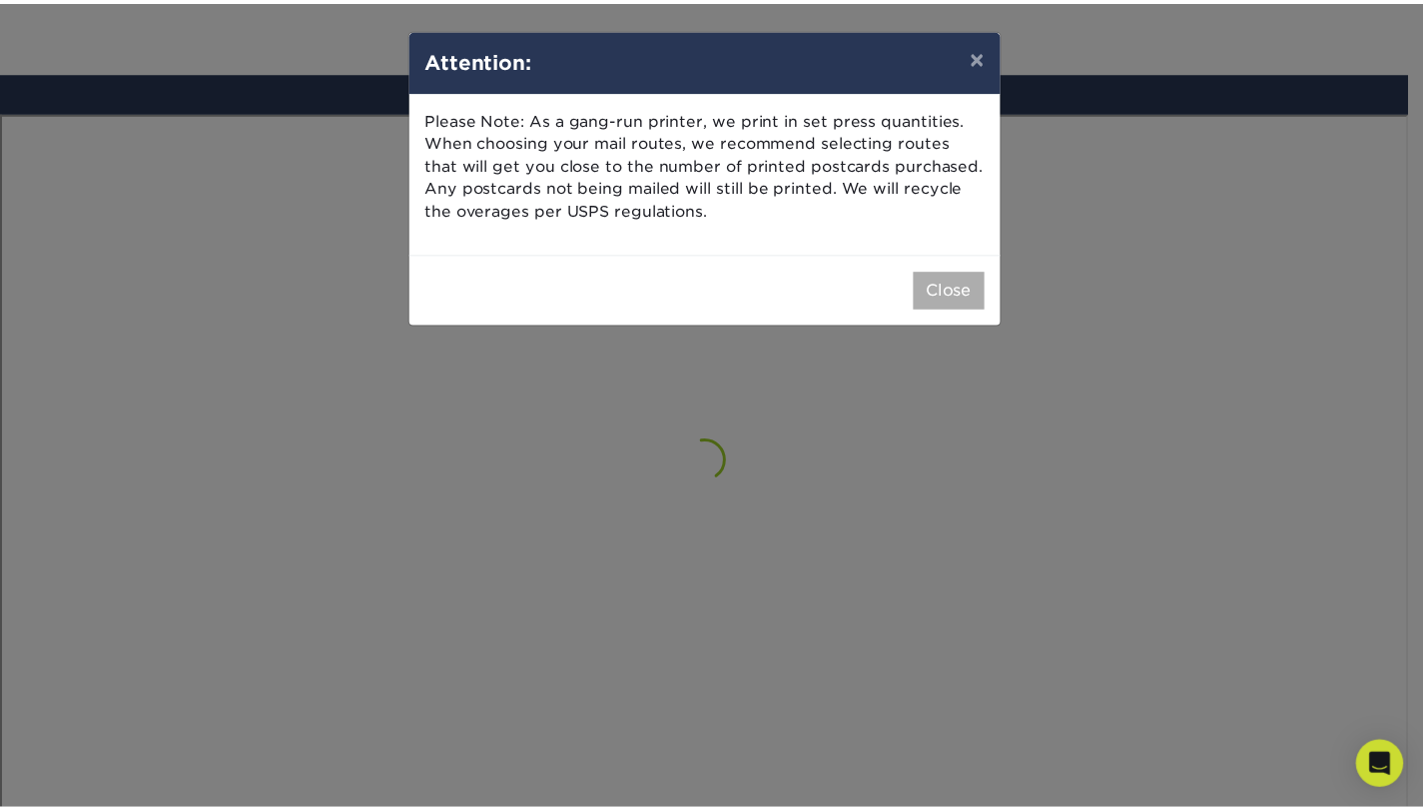
scroll to position [1164, 0]
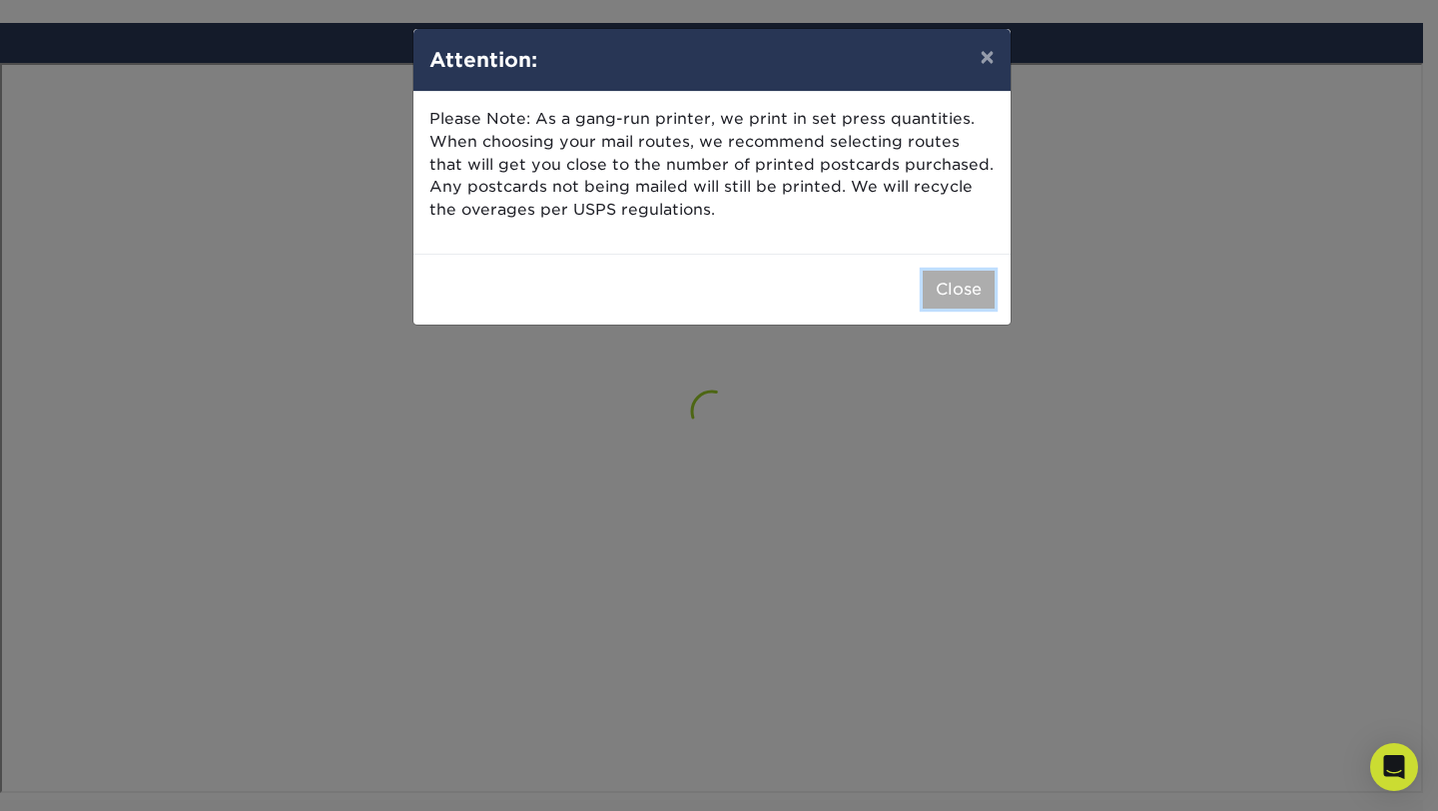
click at [951, 291] on button "Close" at bounding box center [959, 290] width 72 height 38
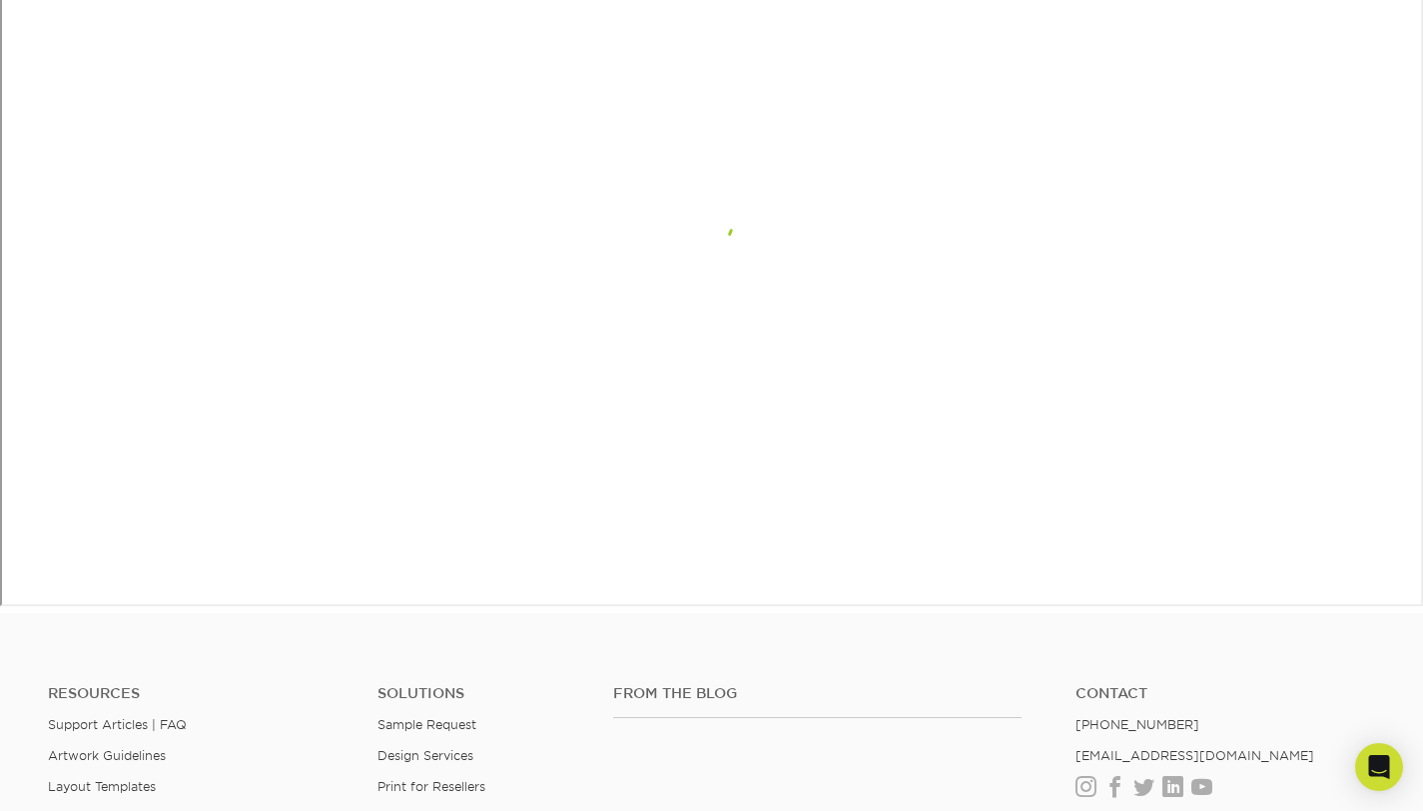
scroll to position [1303, 0]
